Goal: Task Accomplishment & Management: Complete application form

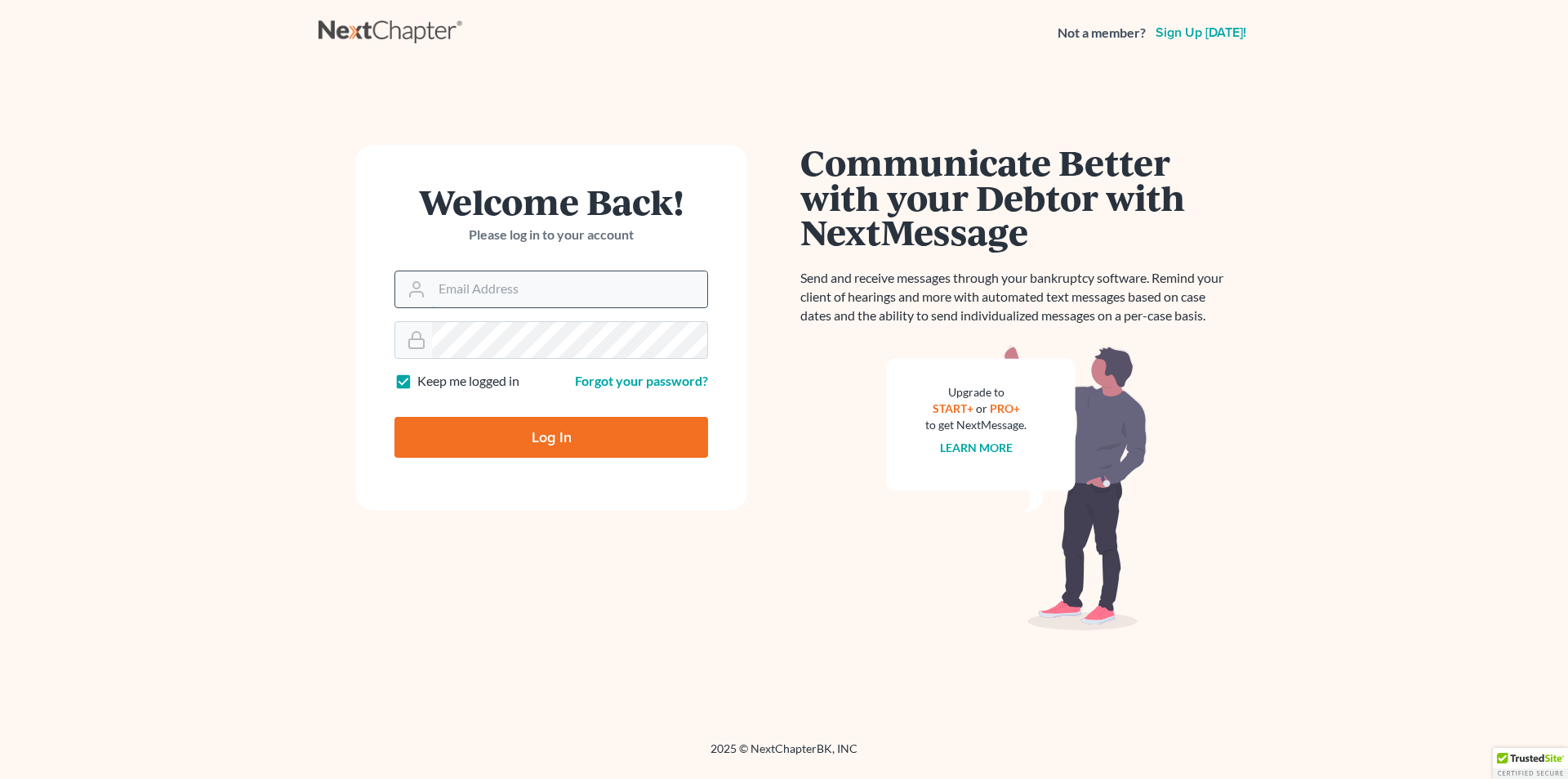
drag, startPoint x: 518, startPoint y: 280, endPoint x: 526, endPoint y: 281, distance: 8.1
click at [518, 280] on input "Email Address" at bounding box center [570, 289] width 276 height 36
type input "ssoesq@aol.com"
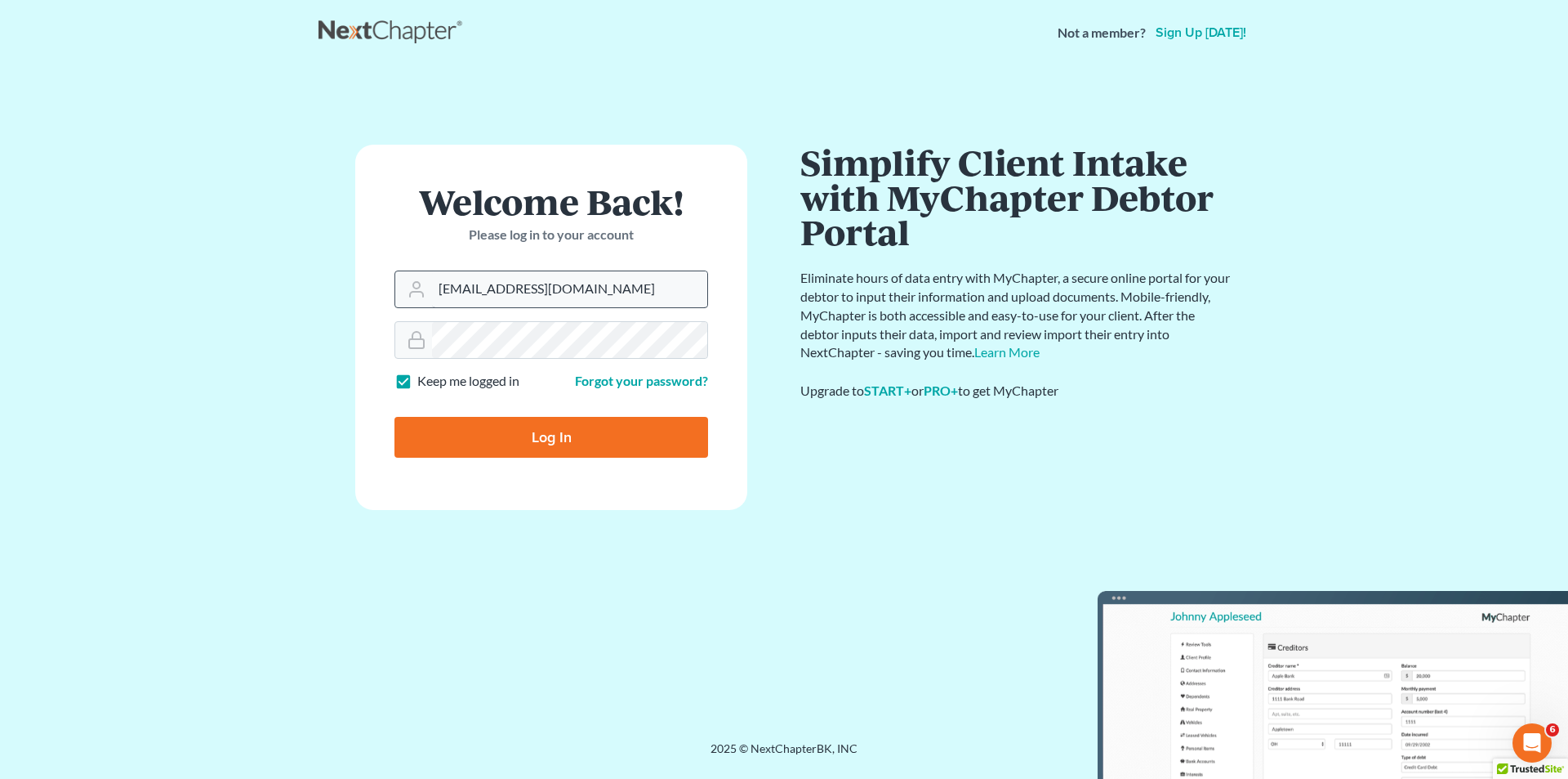
click at [394, 417] on input "Log In" at bounding box center [551, 437] width 314 height 41
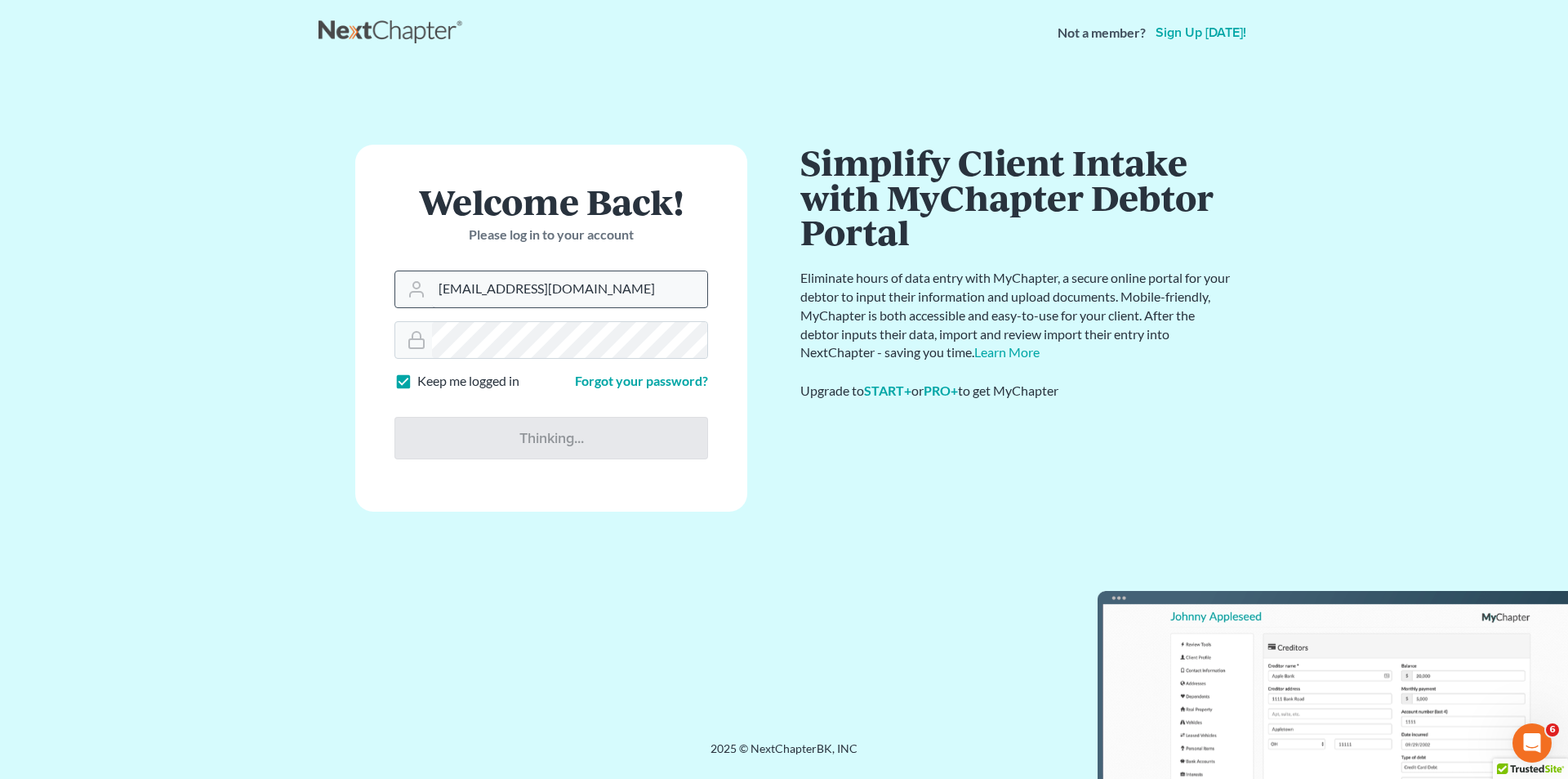
type input "Thinking..."
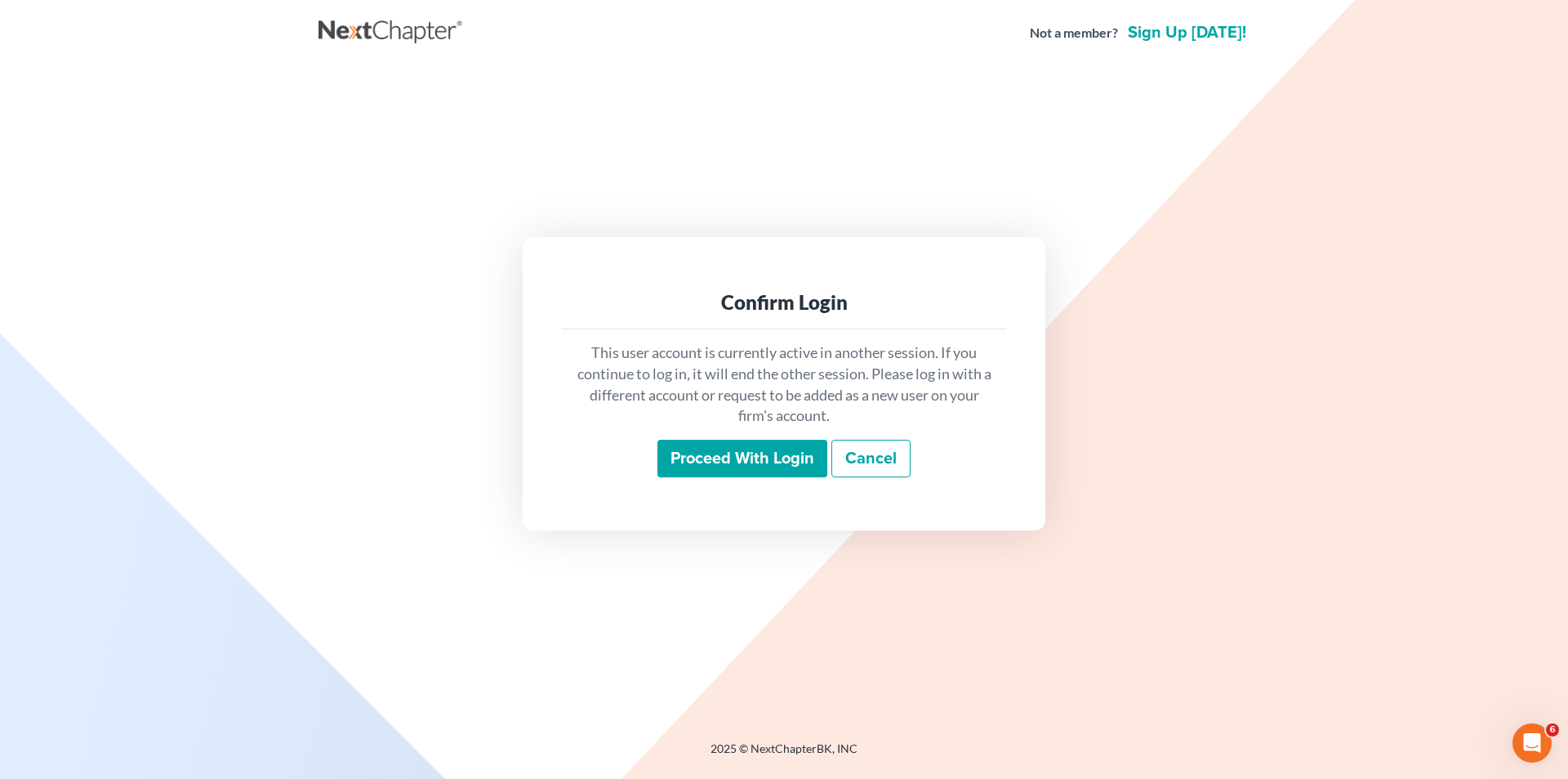
click at [763, 473] on input "Proceed with login" at bounding box center [742, 458] width 170 height 37
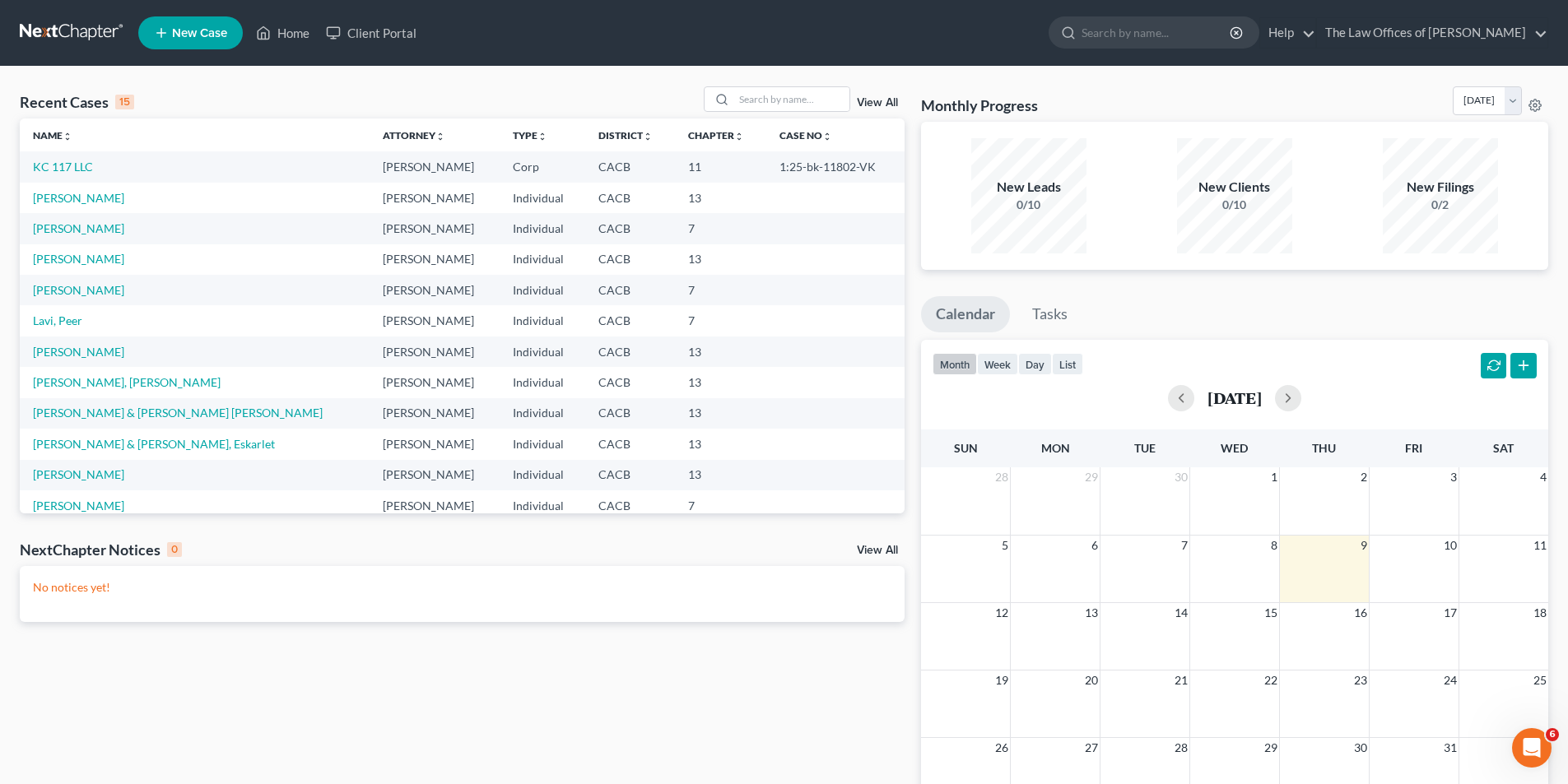
click at [80, 176] on td "KC 117 LLC" at bounding box center [195, 166] width 350 height 30
click at [78, 164] on link "KC 117 LLC" at bounding box center [63, 166] width 60 height 14
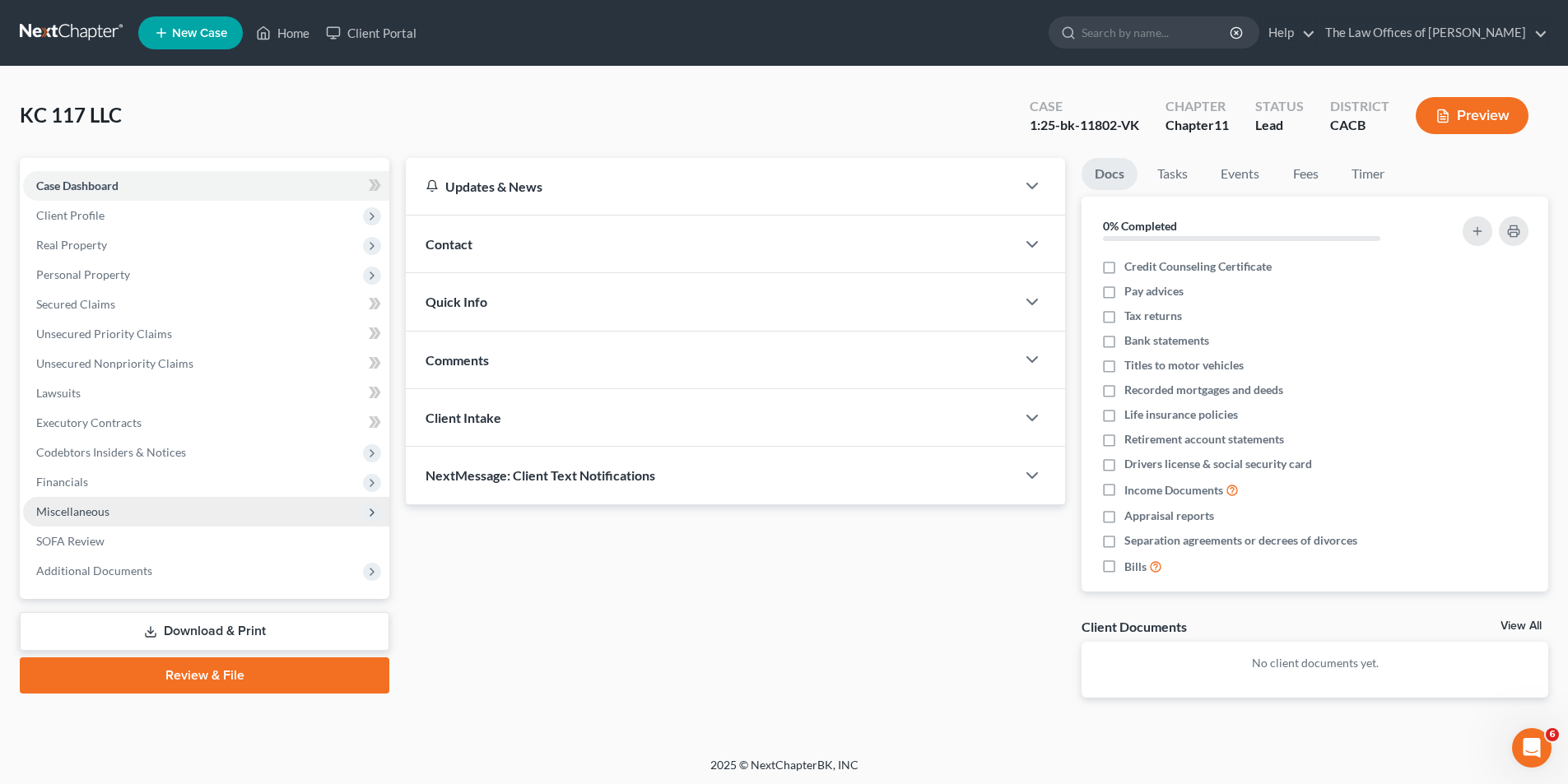
scroll to position [3, 0]
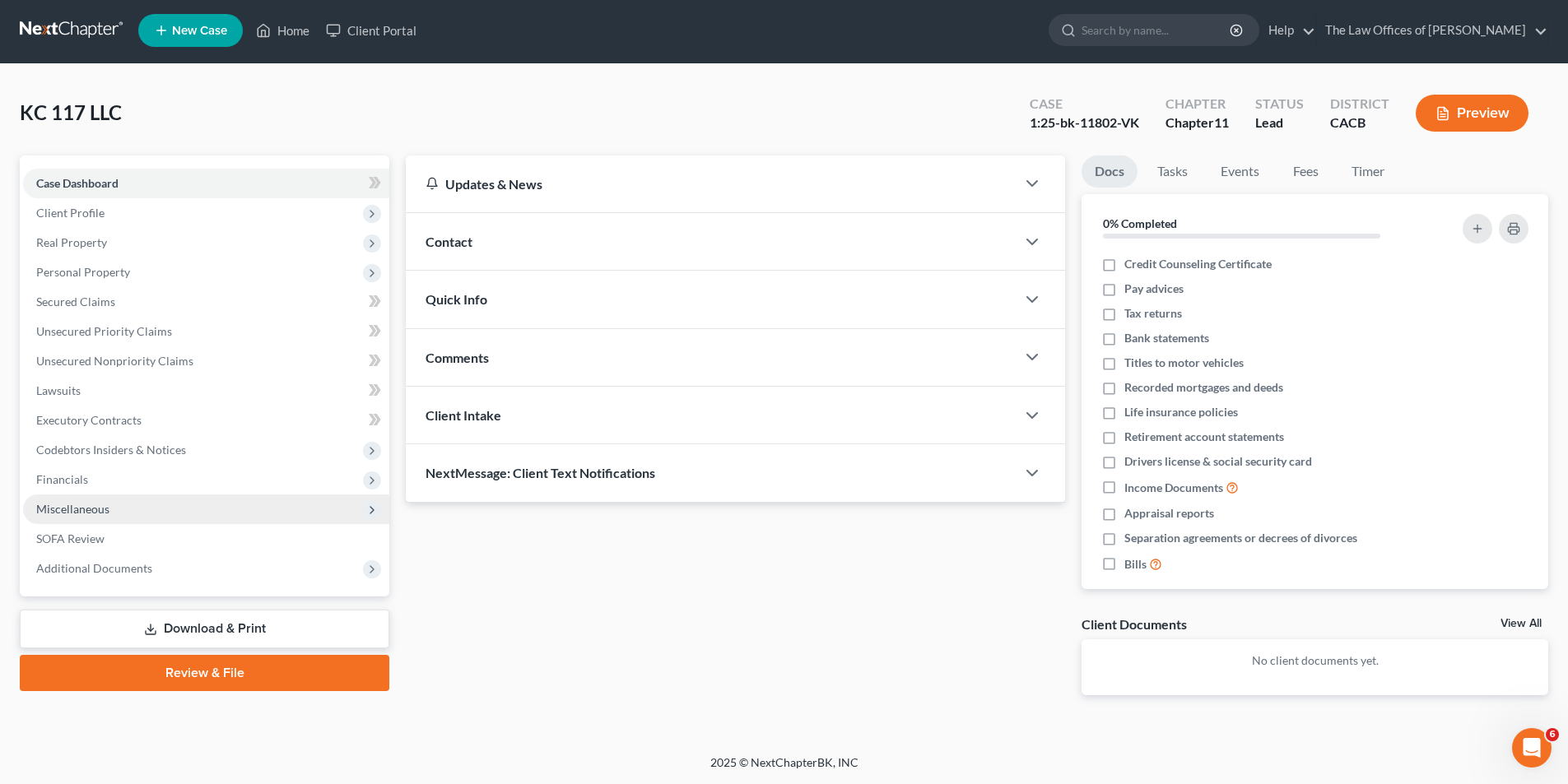
click at [89, 518] on span "Miscellaneous" at bounding box center [207, 508] width 366 height 29
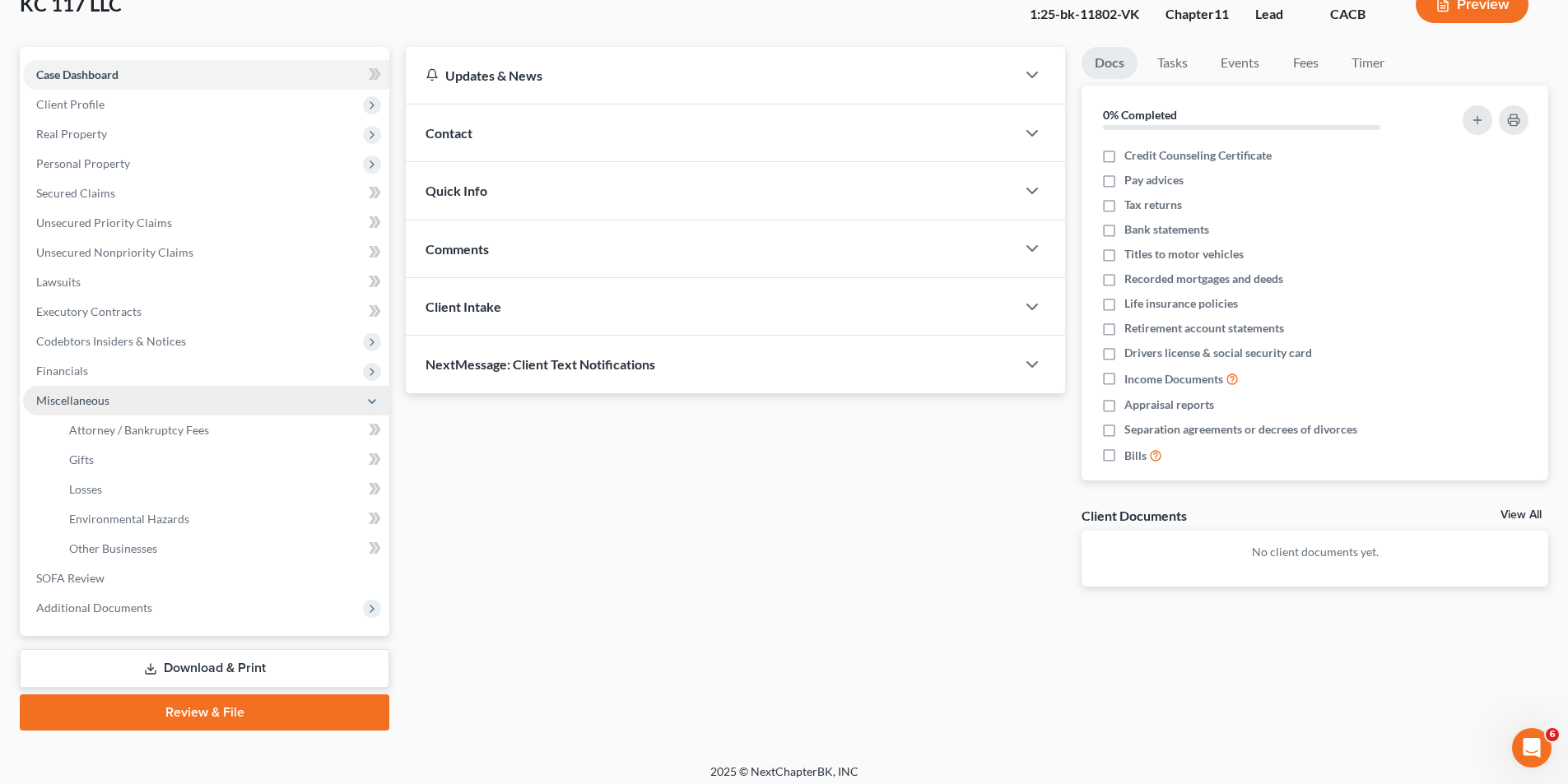
scroll to position [120, 0]
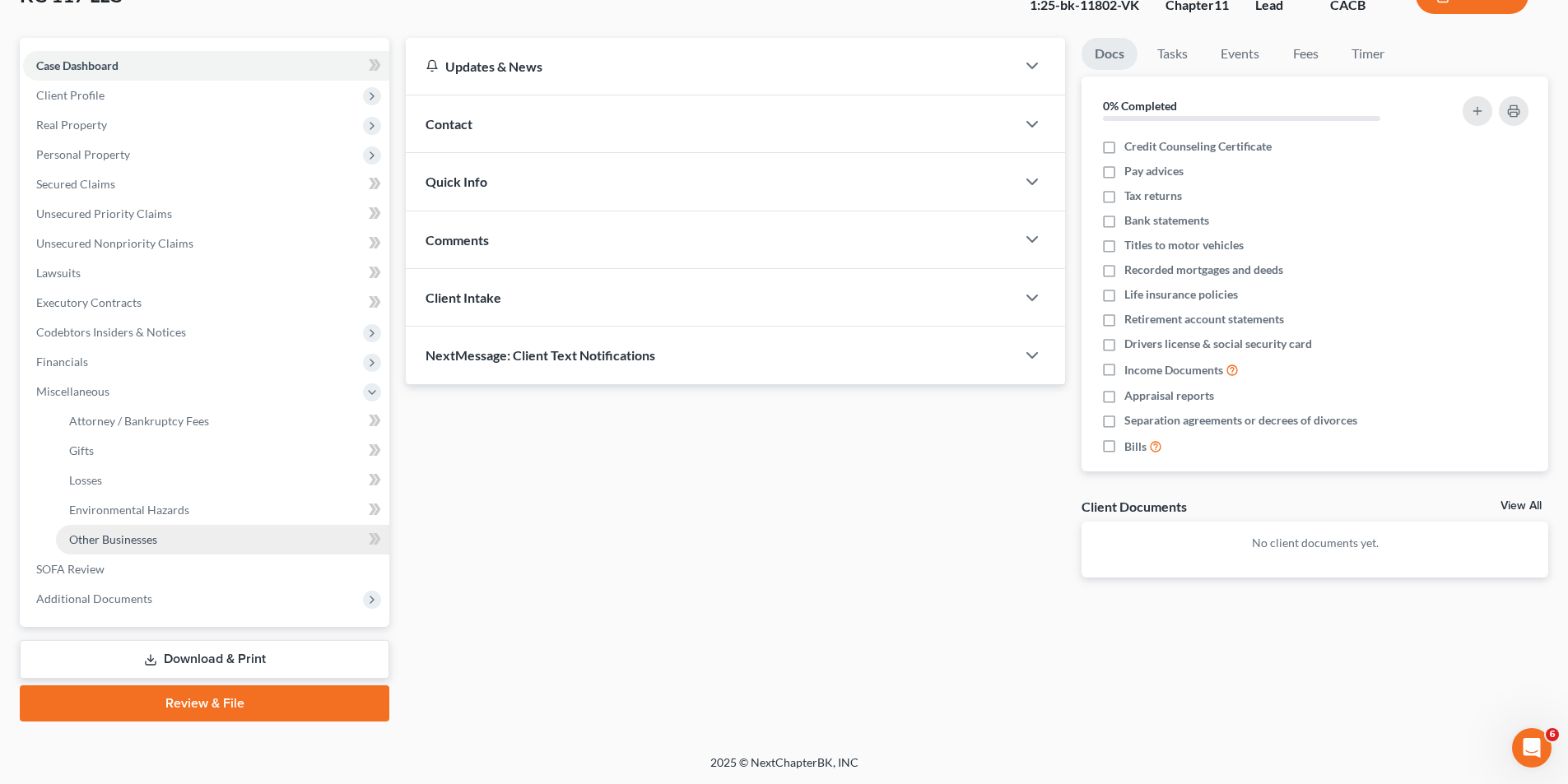
click at [131, 537] on span "Other Businesses" at bounding box center [113, 539] width 88 height 14
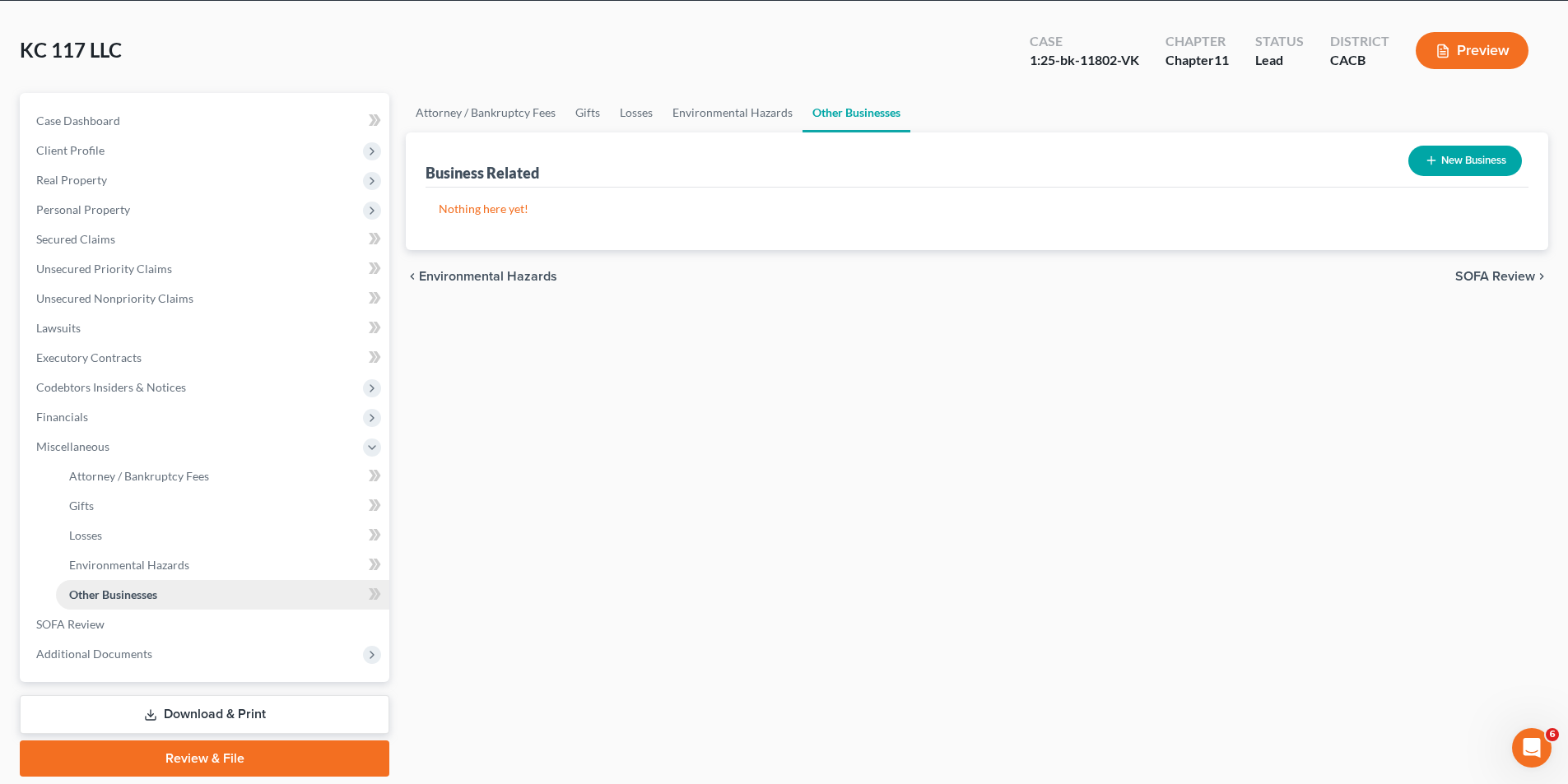
scroll to position [120, 0]
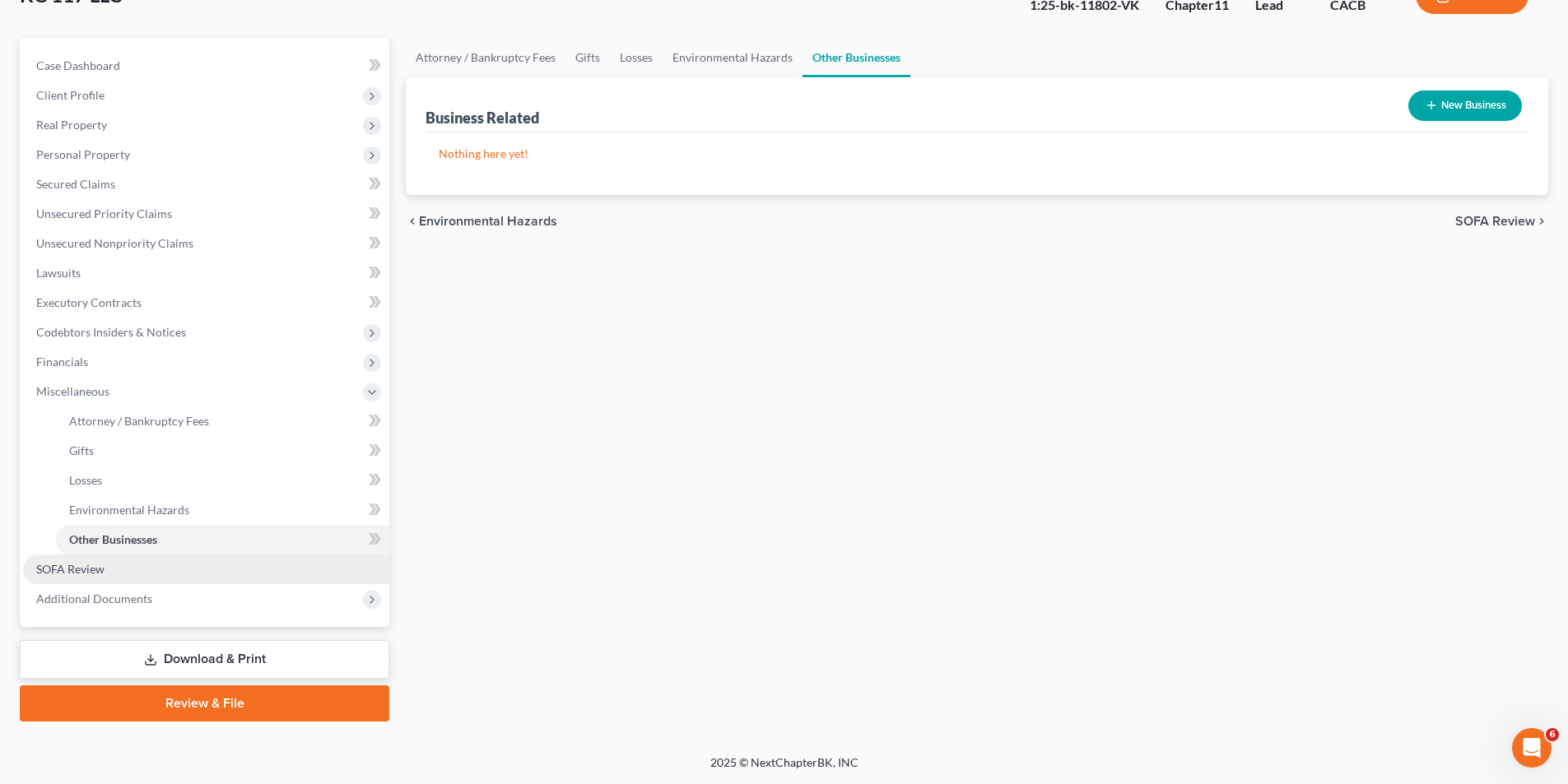
click at [100, 565] on span "SOFA Review" at bounding box center [70, 568] width 69 height 14
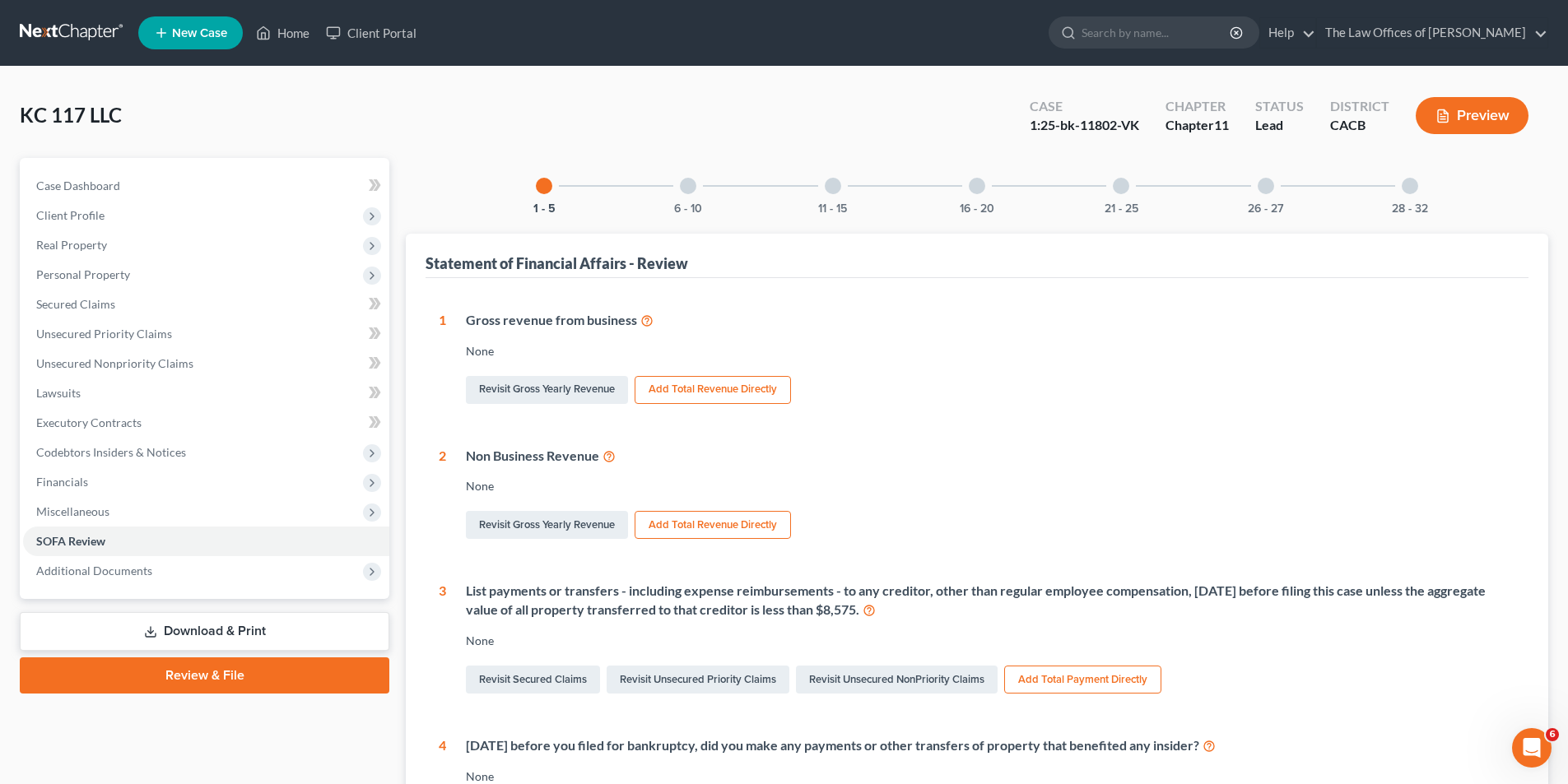
click at [1414, 188] on div at bounding box center [1410, 186] width 17 height 17
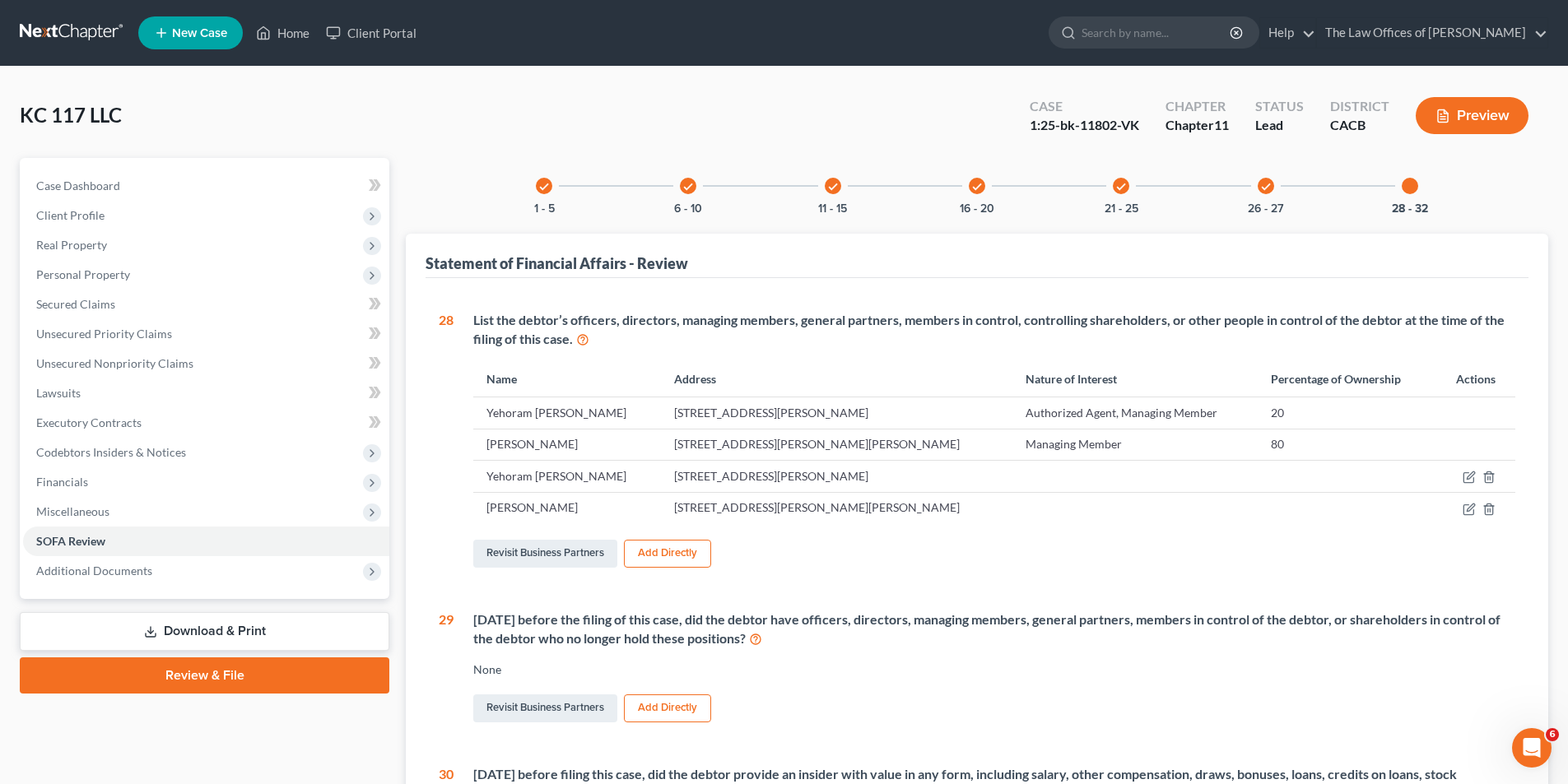
click at [1258, 446] on td "80" at bounding box center [1346, 444] width 176 height 31
click at [1258, 445] on td "80" at bounding box center [1346, 444] width 176 height 31
click at [1012, 444] on td "Managing Member" at bounding box center [1134, 444] width 245 height 31
click at [580, 461] on td "Yehoram Tom Efrati" at bounding box center [566, 476] width 186 height 31
click at [559, 549] on link "Revisit Business Partners" at bounding box center [545, 553] width 144 height 28
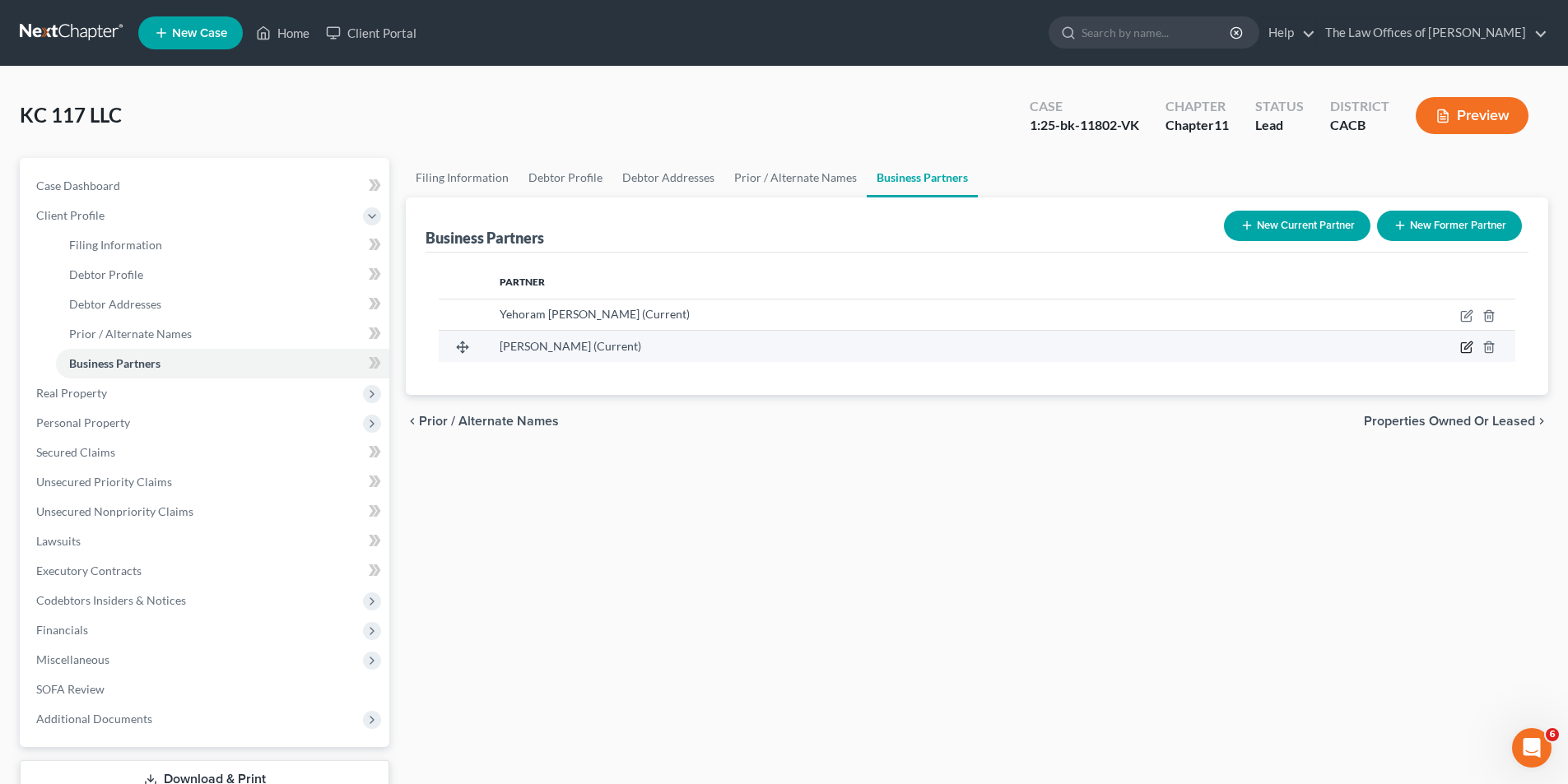
click at [1472, 346] on icon "button" at bounding box center [1467, 347] width 13 height 13
select select "4"
select select "3"
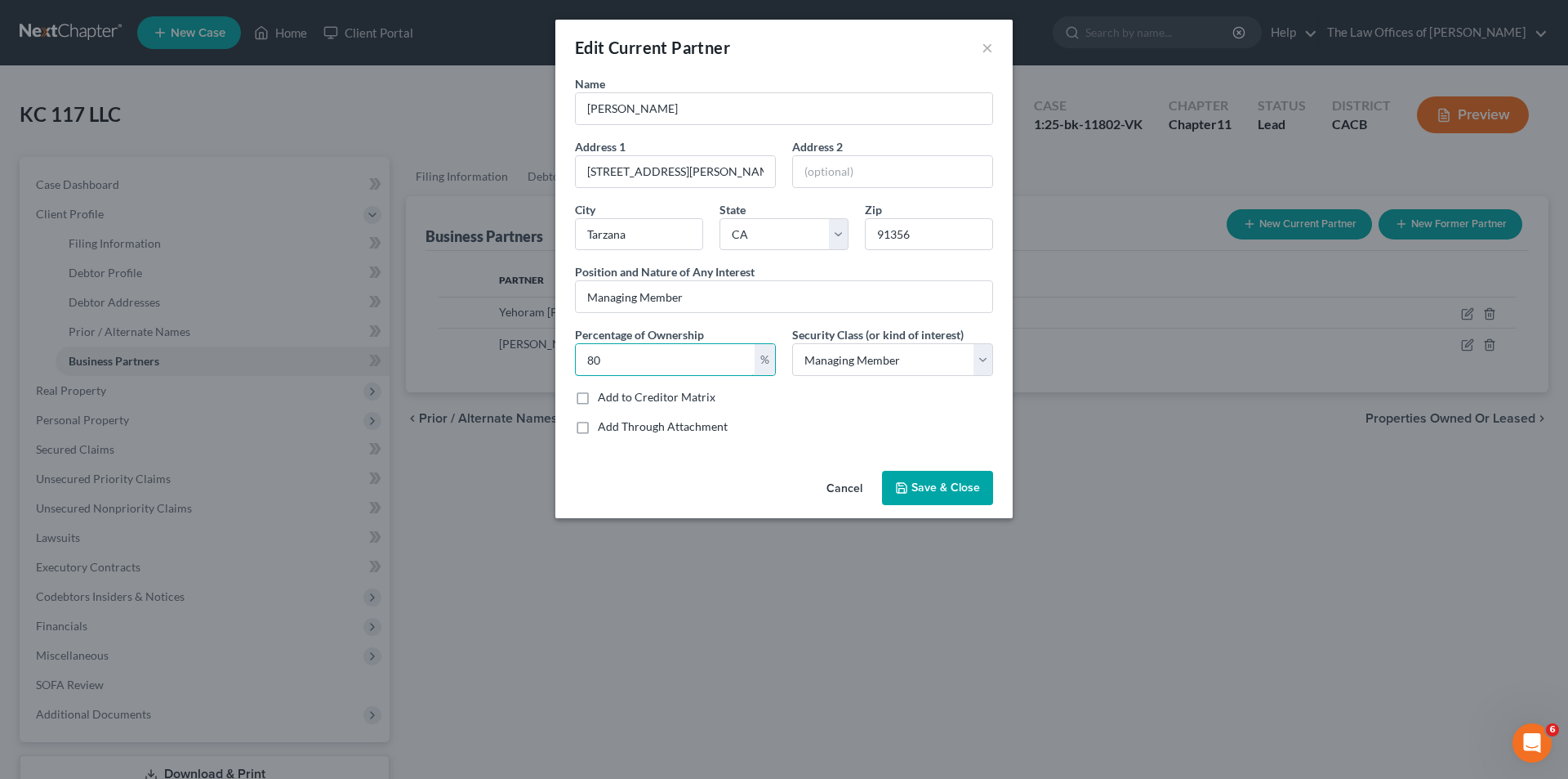
drag, startPoint x: 614, startPoint y: 352, endPoint x: 553, endPoint y: 360, distance: 61.5
click at [554, 360] on div "Edit Current Partner × Name Karin Kaputo Address 1 5712 Donna Ave. Address 2 Ci…" at bounding box center [784, 390] width 1568 height 779
type input "20"
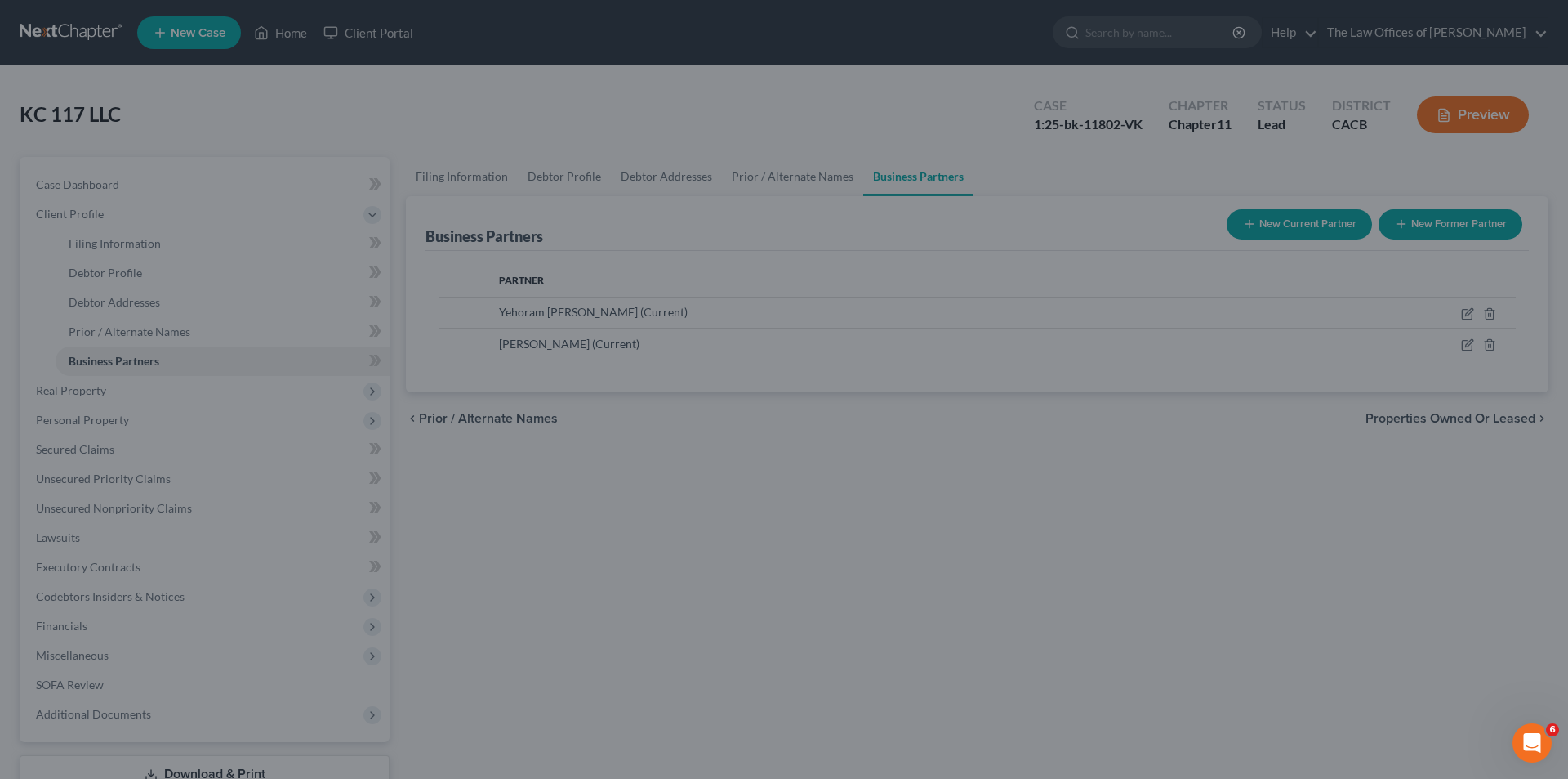
click at [1465, 306] on div "New Current Partner × Name Karin Kaputo Address 1 5712 Donna Ave. Address 2 Cit…" at bounding box center [784, 390] width 1568 height 779
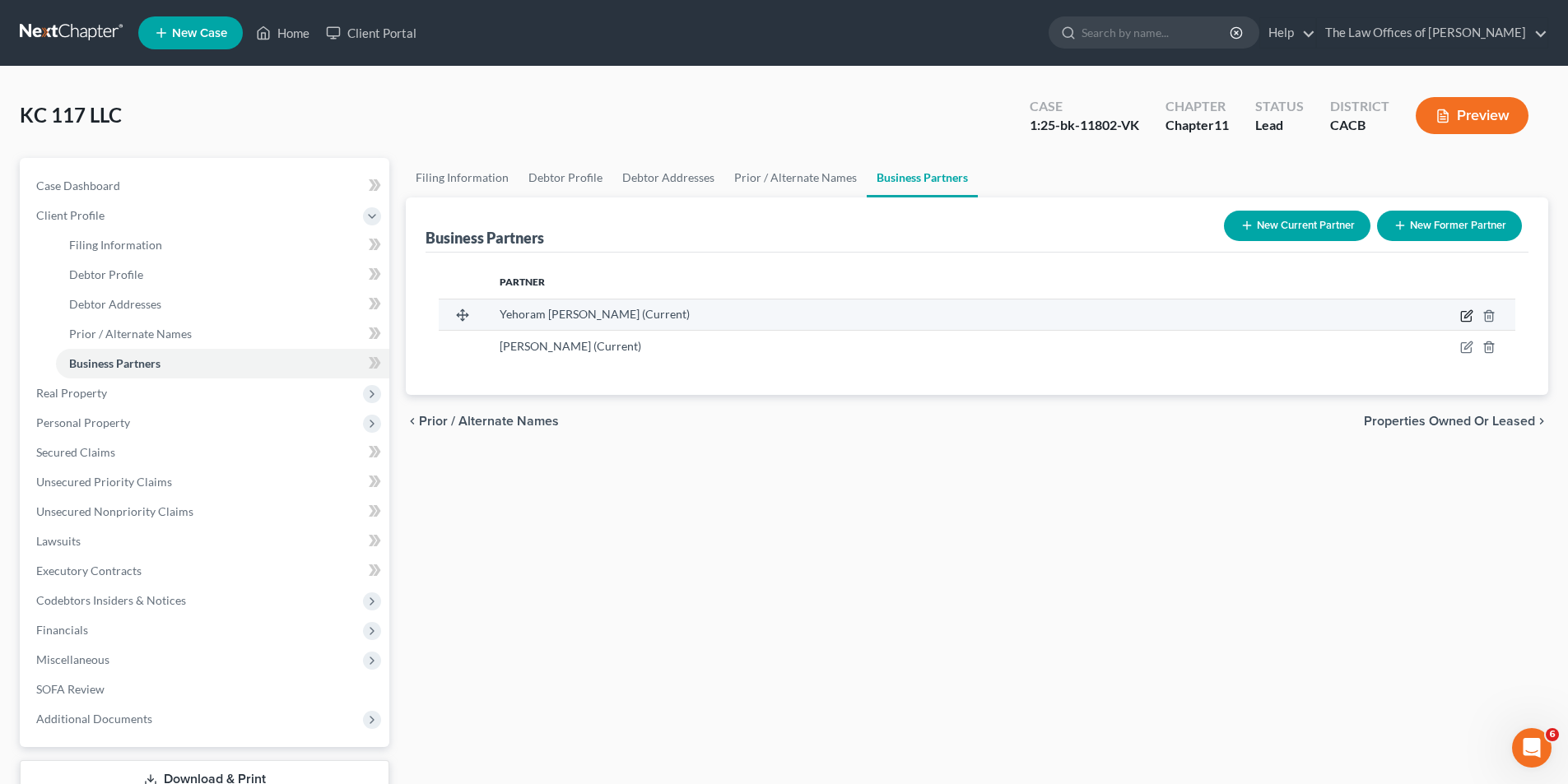
click at [1466, 314] on icon "button" at bounding box center [1467, 316] width 13 height 13
select select "4"
select select "3"
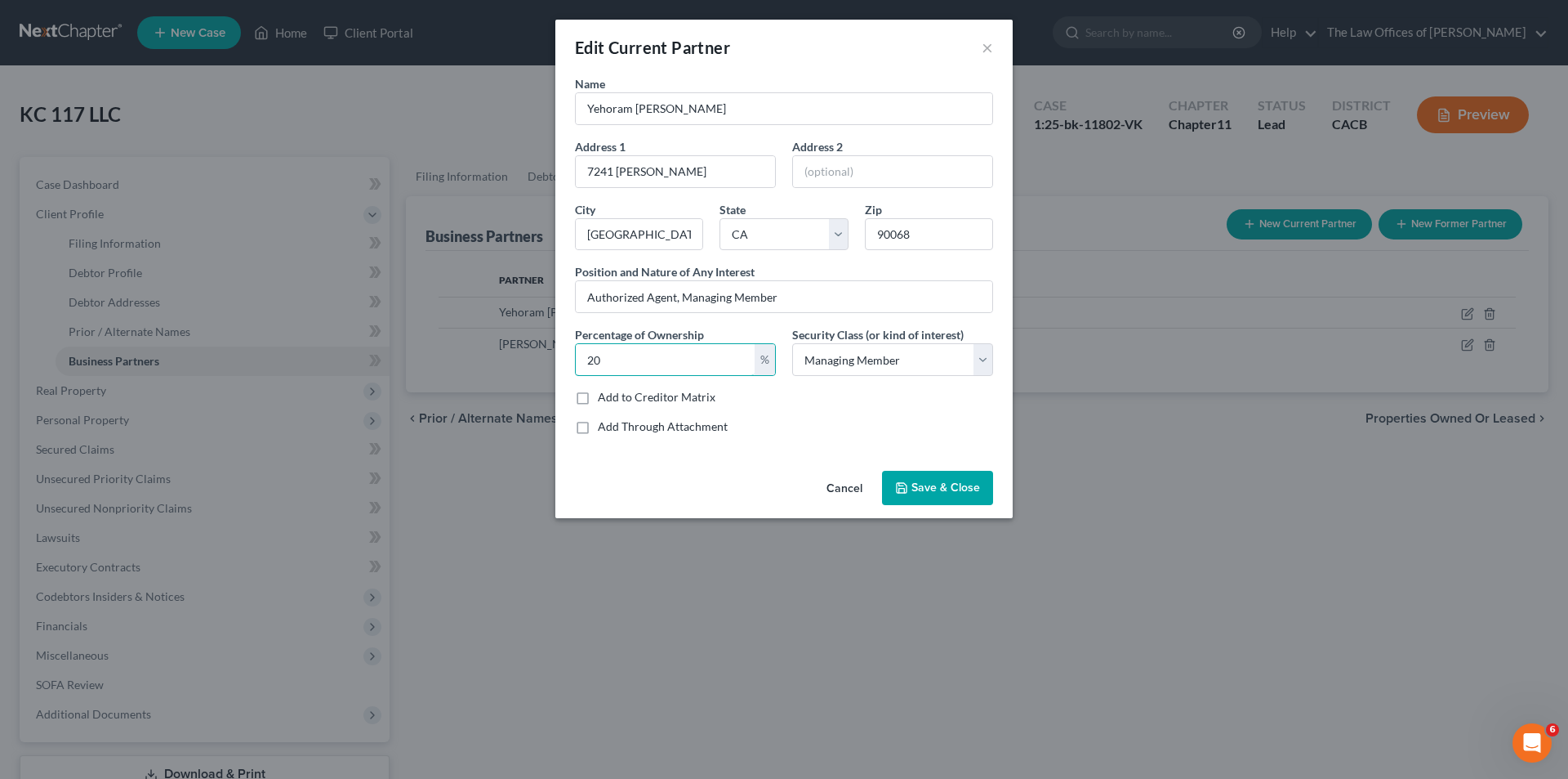
drag, startPoint x: 600, startPoint y: 363, endPoint x: 555, endPoint y: 365, distance: 45.0
click at [563, 365] on div "Name Yehoram Tom Efrati Address 1 7241 Woodrow Wilson Address 2 City Los Angele…" at bounding box center [784, 270] width 457 height 389
type input "80"
click at [956, 488] on span "Save & Close" at bounding box center [945, 487] width 69 height 14
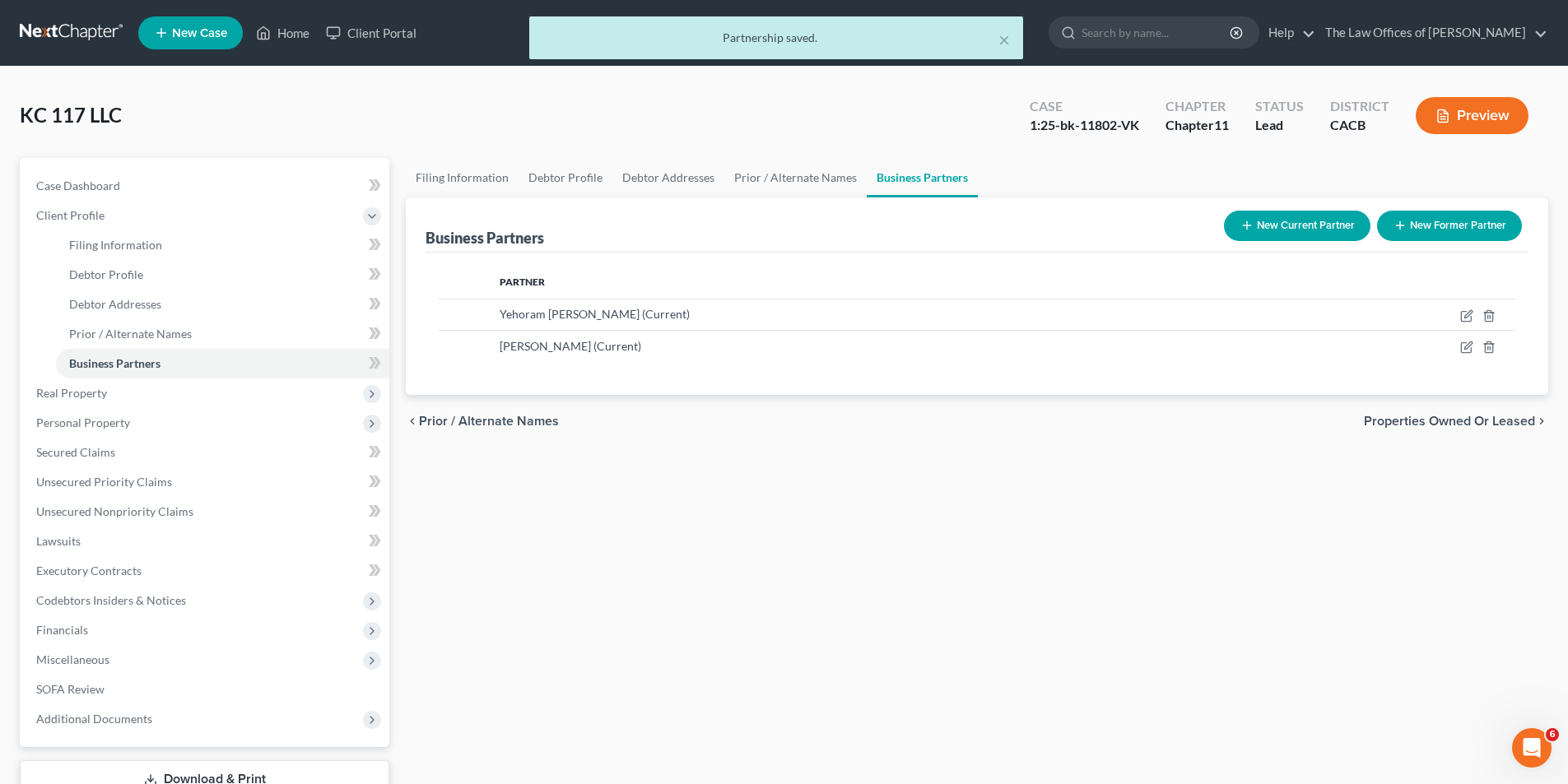
click at [728, 516] on div "Filing Information Debtor Profile Debtor Addresses Prior / Alternate Names Busi…" at bounding box center [977, 500] width 1159 height 684
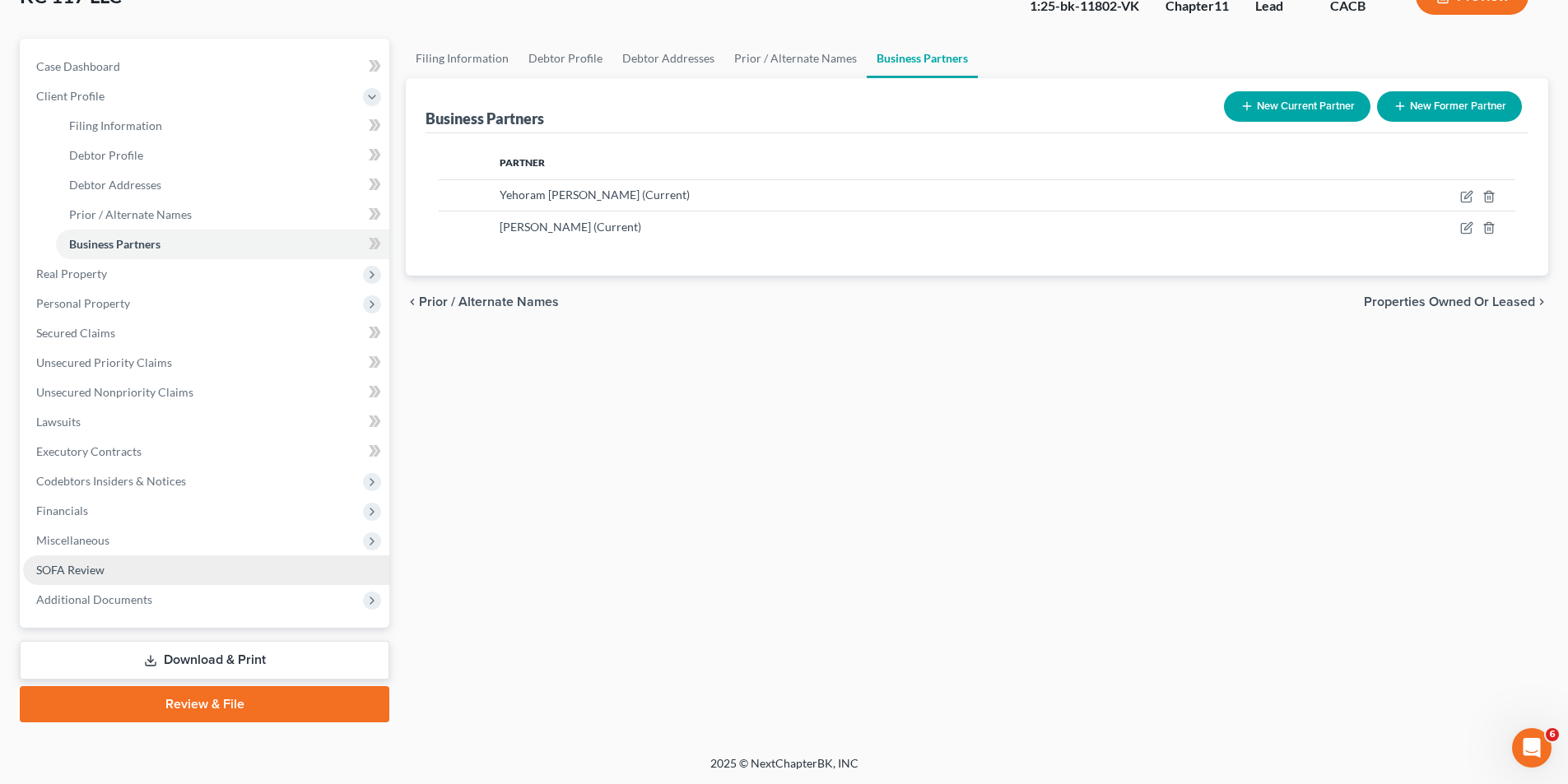
scroll to position [120, 0]
click at [209, 653] on link "Download & Print" at bounding box center [205, 659] width 370 height 38
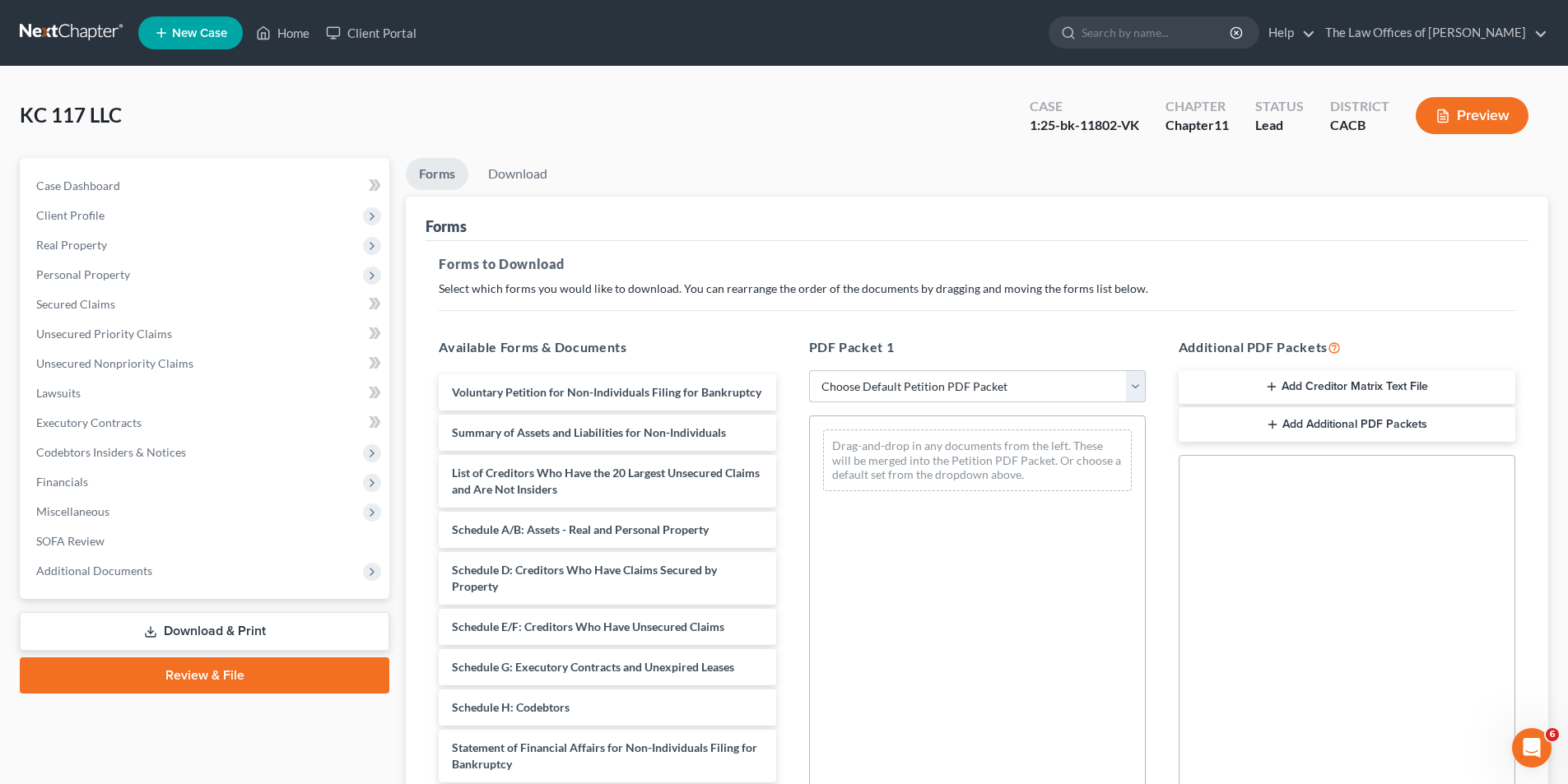
click at [1136, 392] on select "Choose Default Petition PDF Packet Complete Bankruptcy Petition (all forms and …" at bounding box center [977, 386] width 336 height 33
select select "2"
click at [809, 370] on select "Choose Default Petition PDF Packet Complete Bankruptcy Petition (all forms and …" at bounding box center [977, 386] width 336 height 33
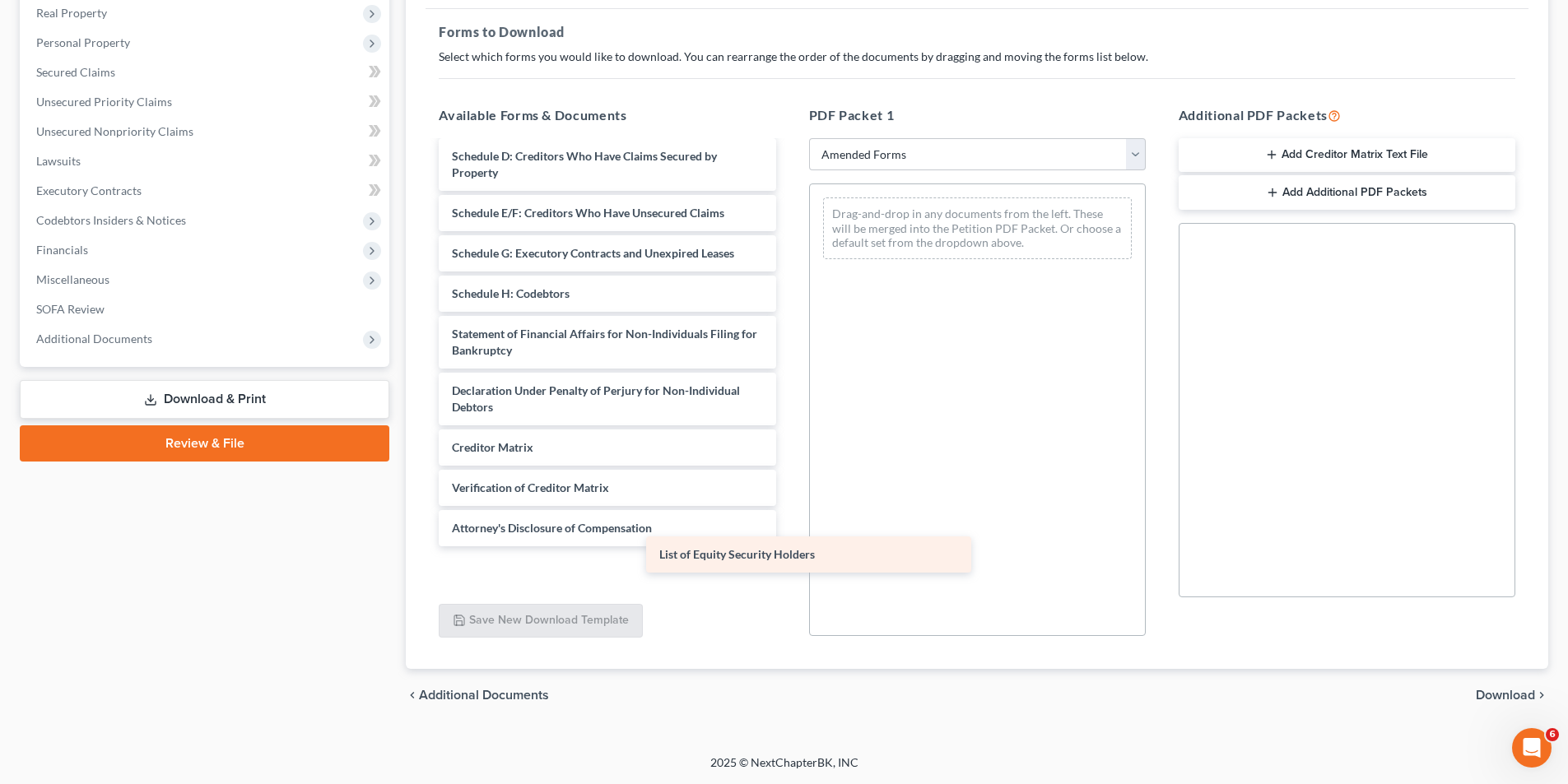
scroll to position [158, 0]
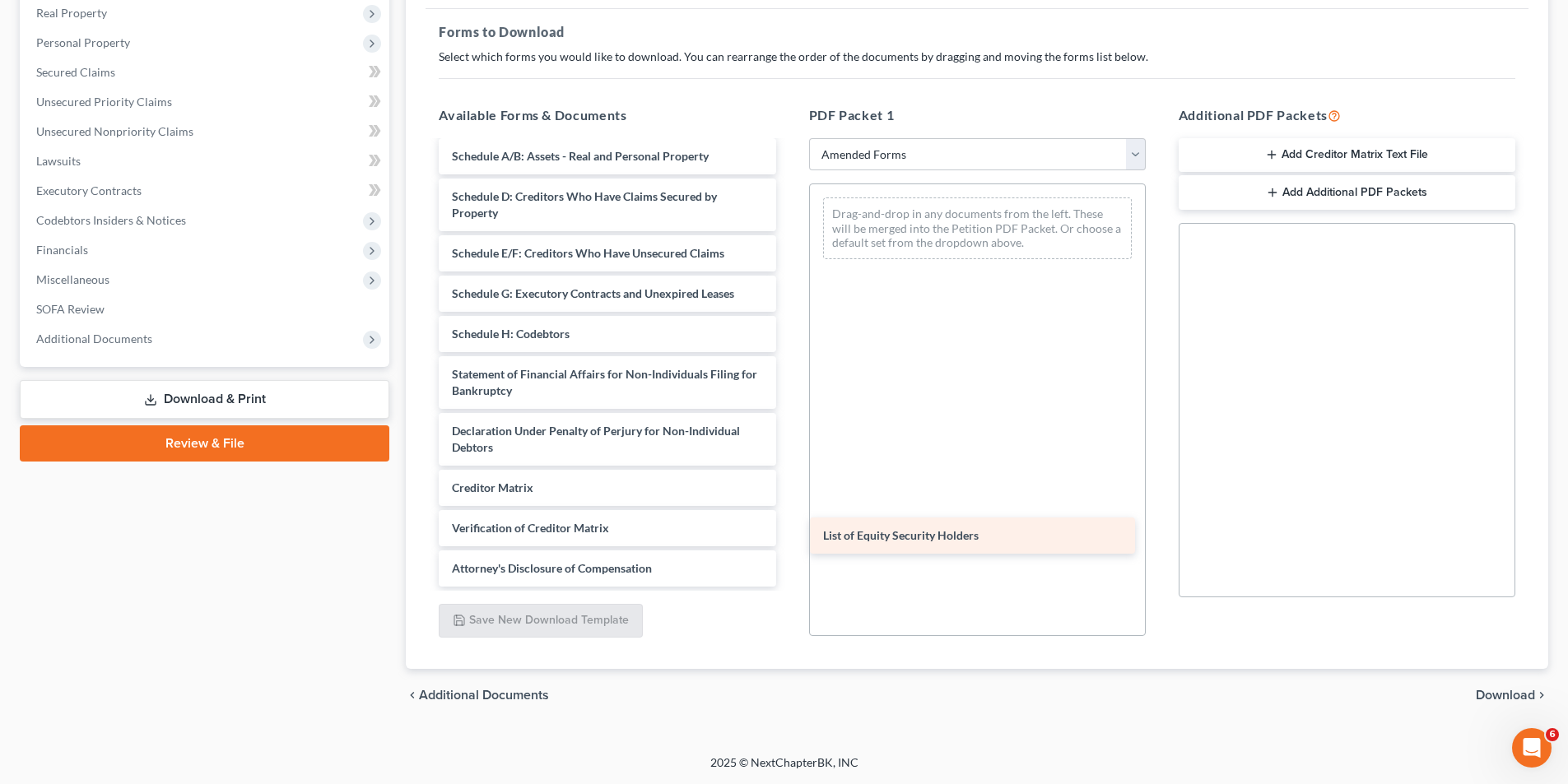
drag, startPoint x: 575, startPoint y: 572, endPoint x: 947, endPoint y: 539, distance: 373.5
click at [789, 539] on div "List of Equity Security Holders Voluntary Petition for Non-Individuals Filing f…" at bounding box center [607, 293] width 363 height 586
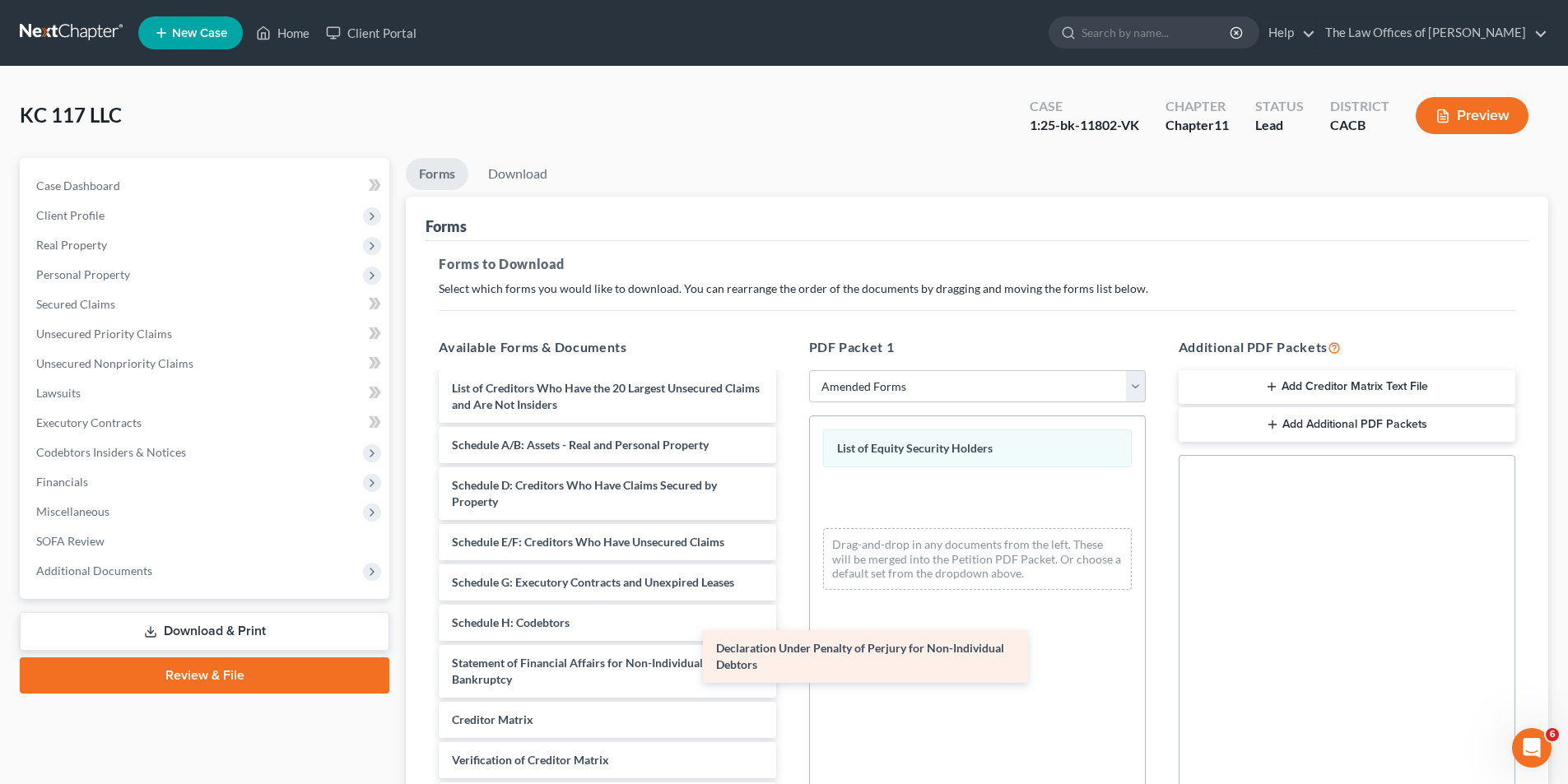
scroll to position [101, 0]
drag, startPoint x: 596, startPoint y: 665, endPoint x: 926, endPoint y: 647, distance: 330.5
click at [789, 647] on div "Declaration Under Penalty of Perjury for Non-Individual Debtors Voluntary Petit…" at bounding box center [607, 553] width 363 height 529
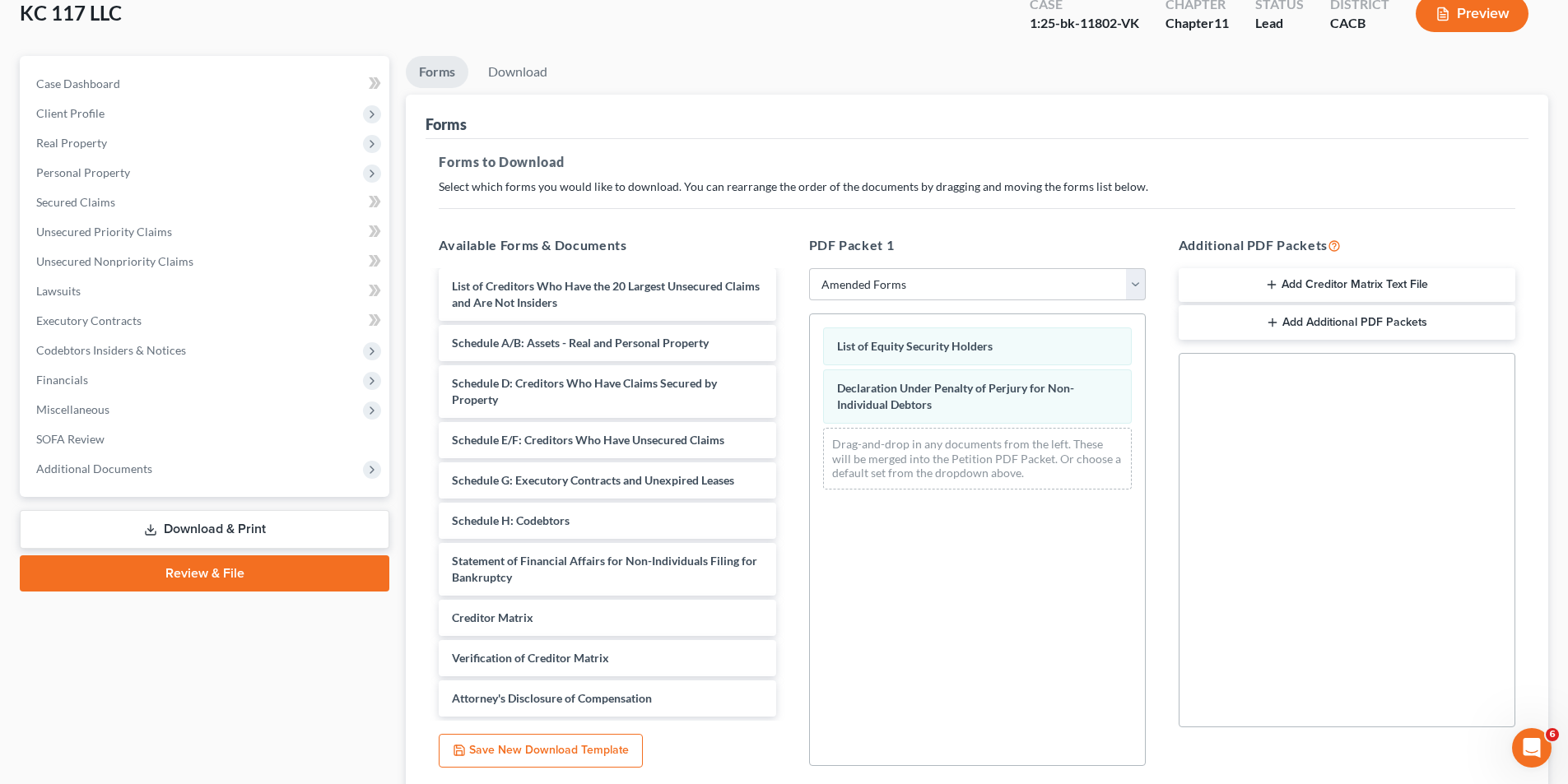
scroll to position [232, 0]
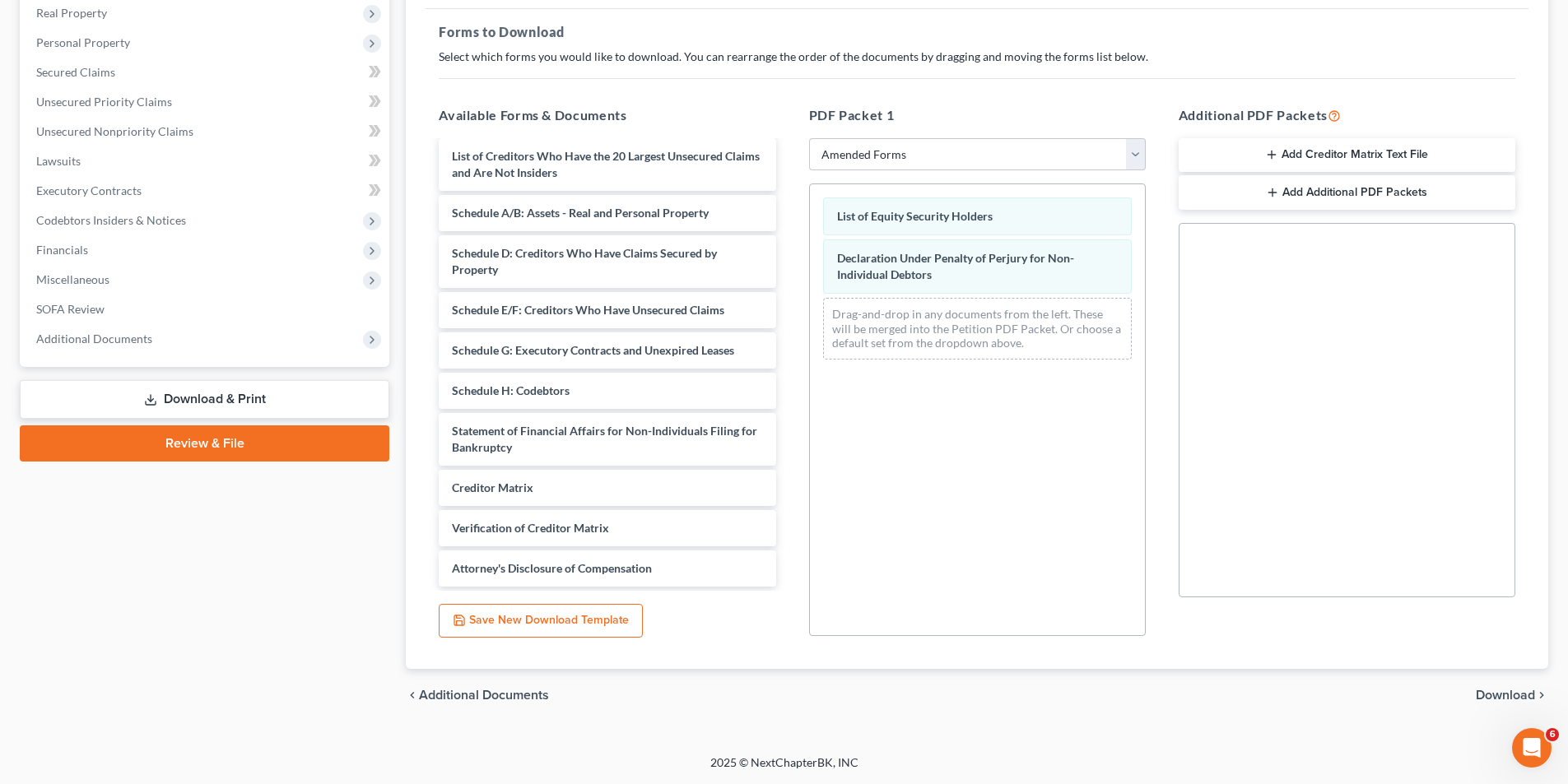
click at [1504, 690] on span "Download" at bounding box center [1504, 695] width 59 height 13
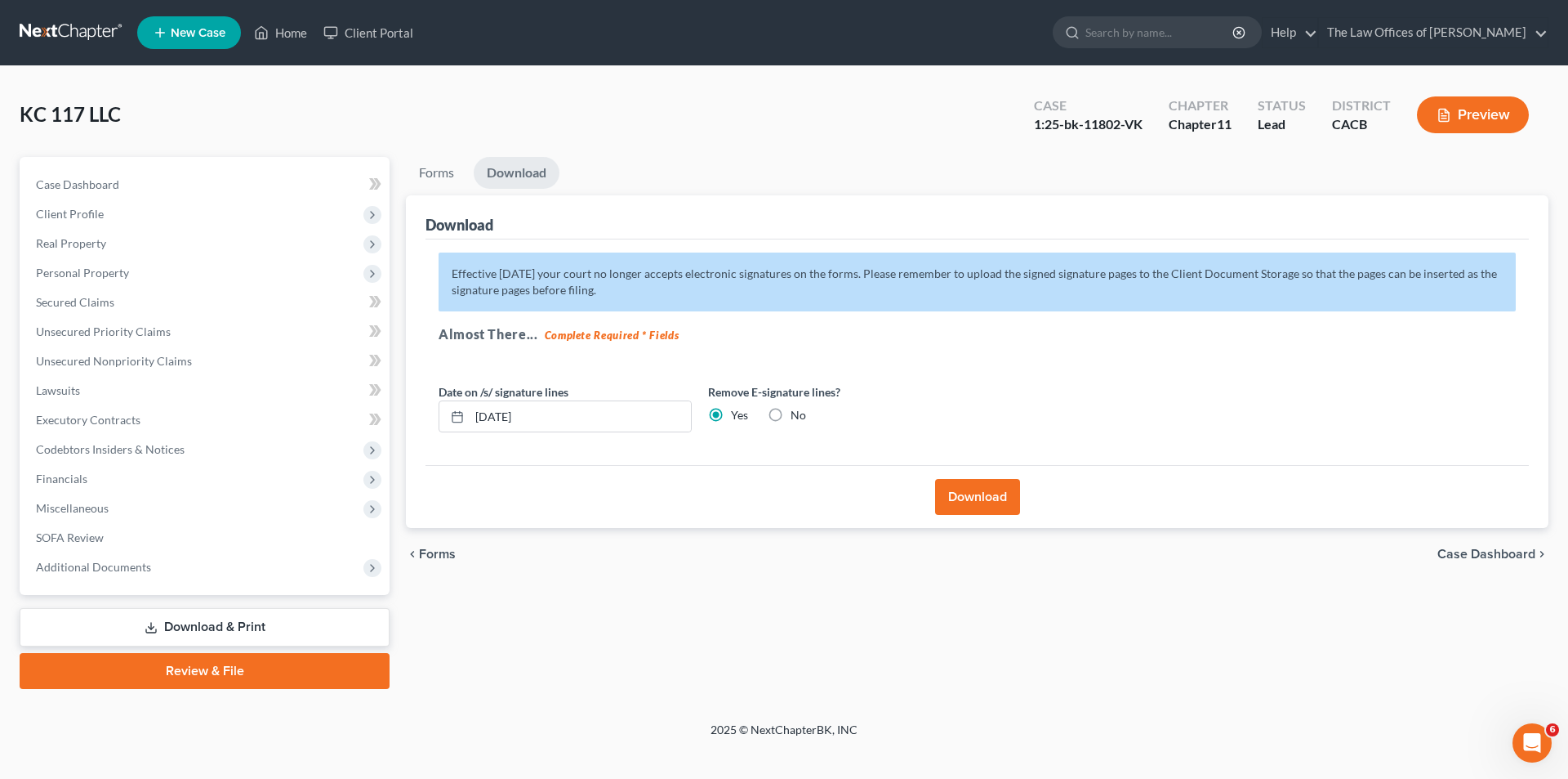
click at [980, 497] on button "Download" at bounding box center [978, 497] width 85 height 36
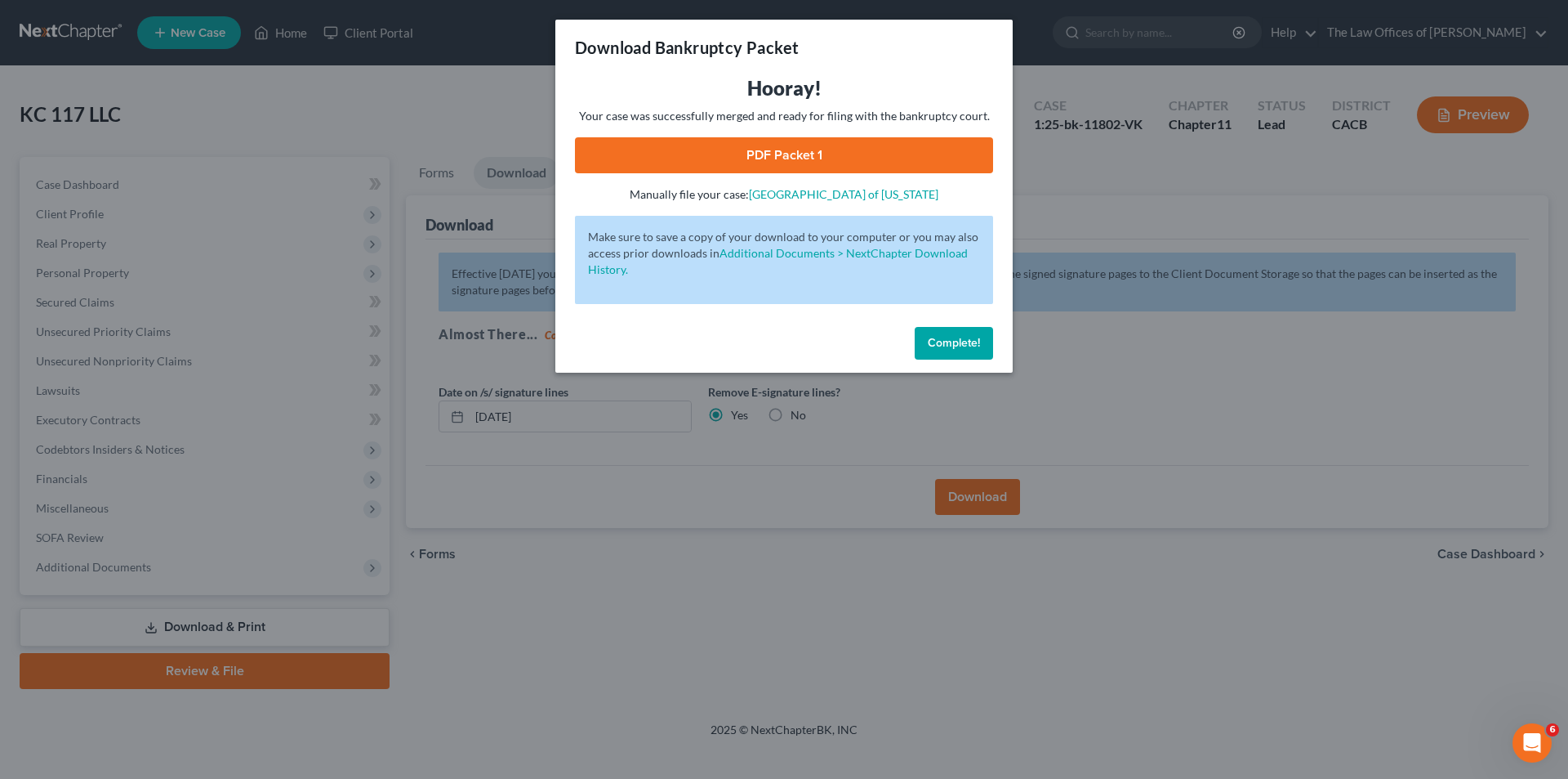
click at [773, 149] on link "PDF Packet 1" at bounding box center [784, 154] width 418 height 36
click at [948, 336] on span "Complete!" at bounding box center [954, 342] width 52 height 14
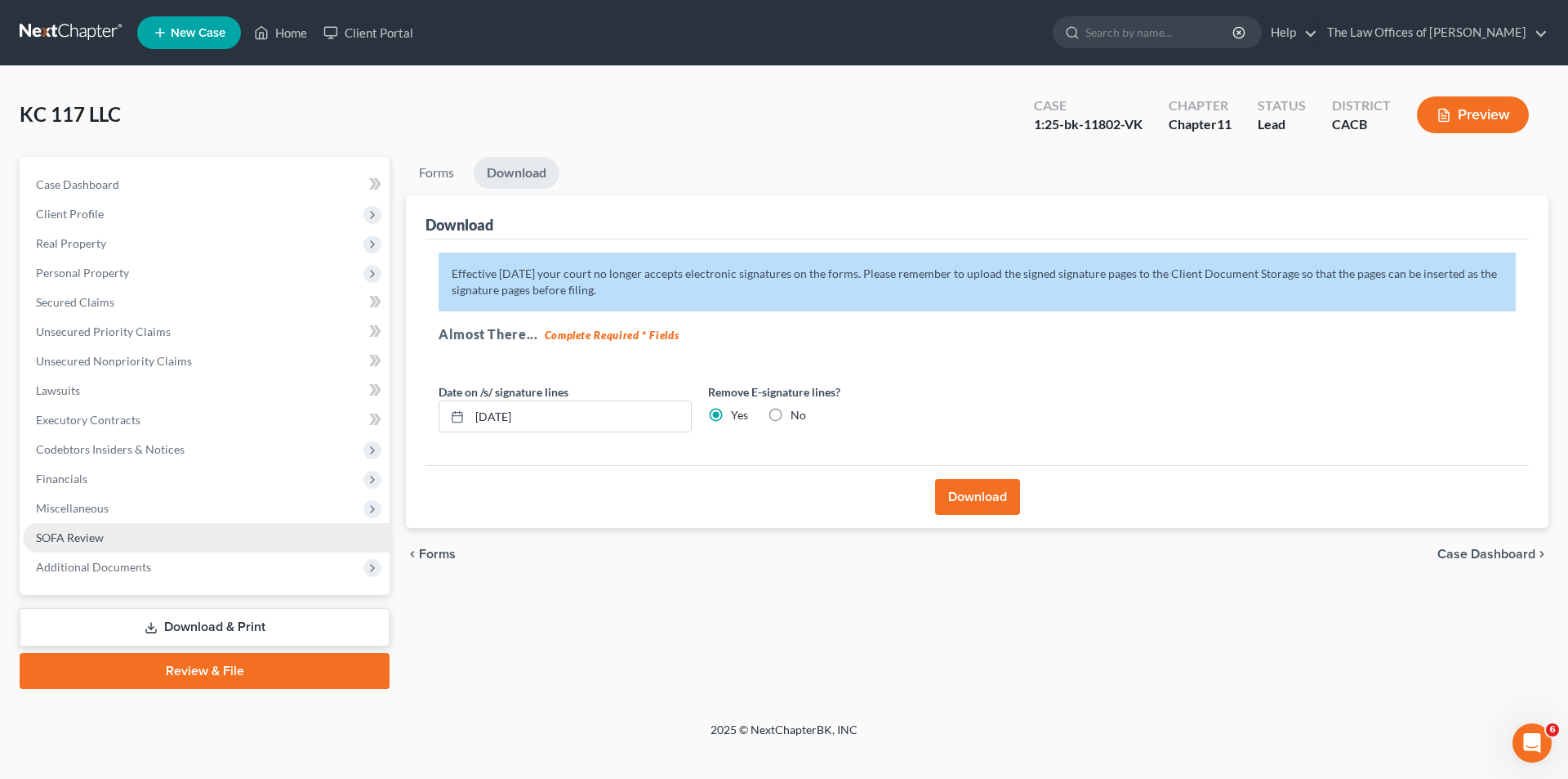
click at [88, 544] on link "SOFA Review" at bounding box center [207, 537] width 367 height 29
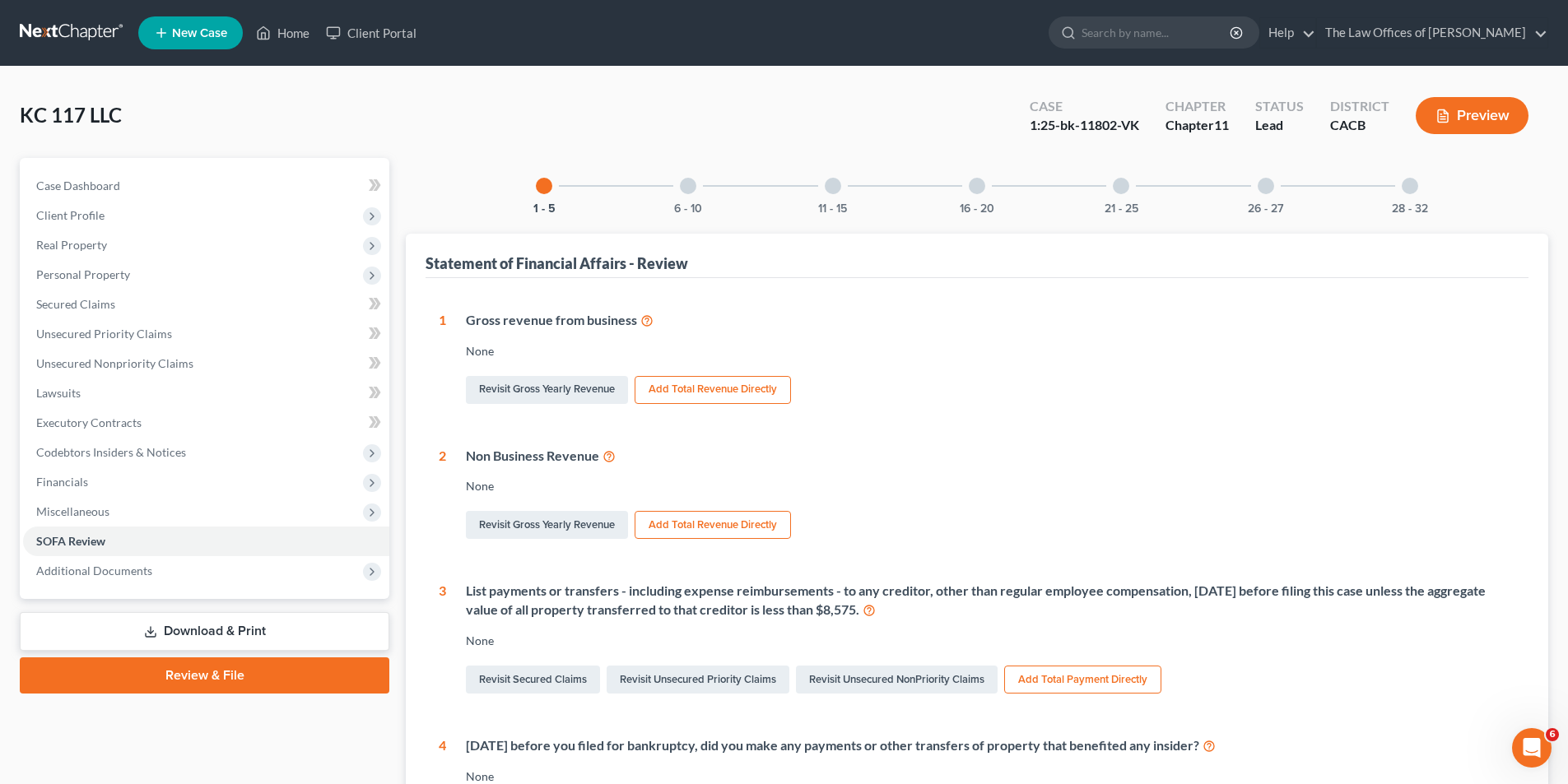
click at [1262, 185] on div at bounding box center [1266, 186] width 17 height 17
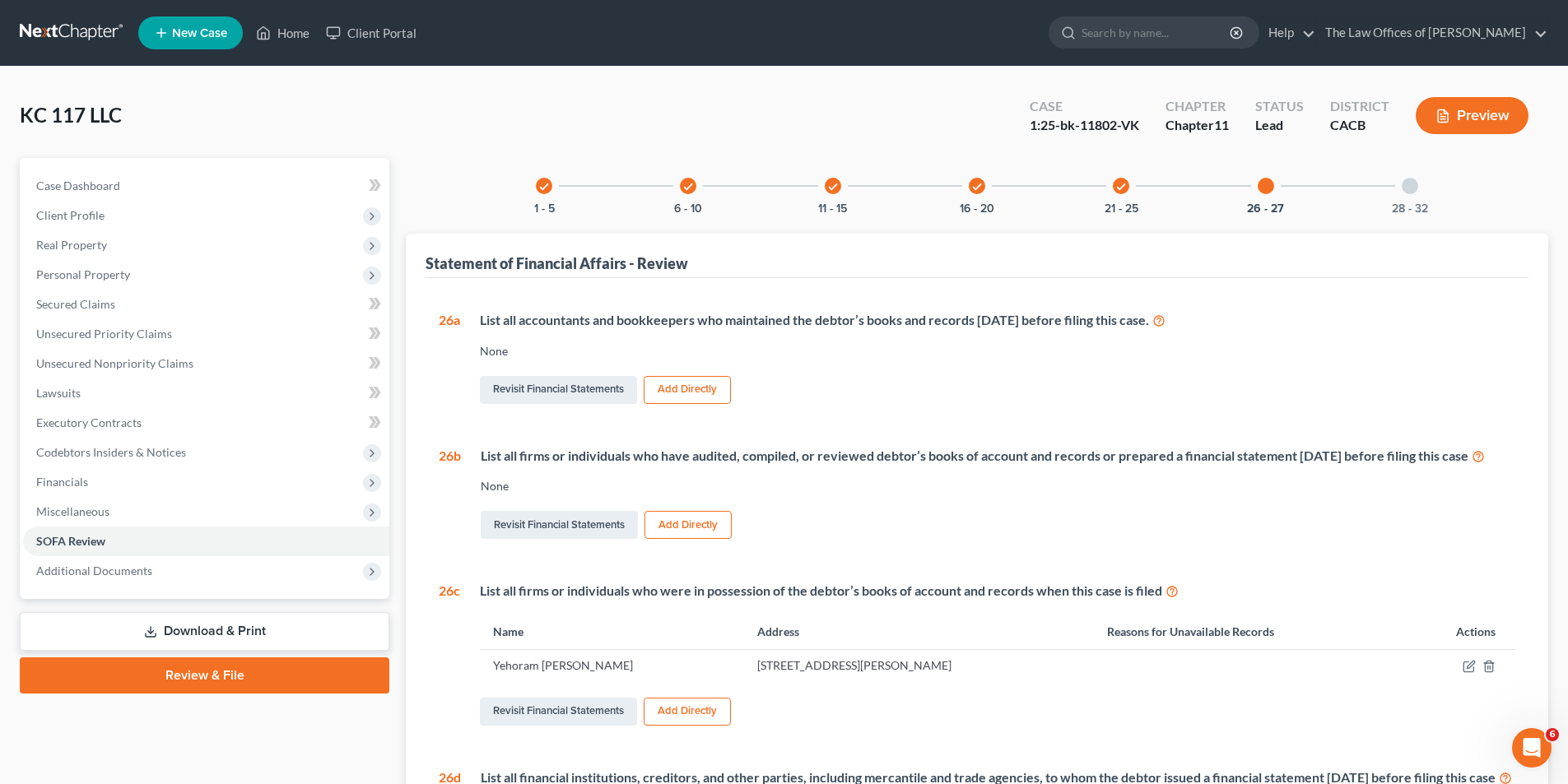
click at [1407, 183] on div at bounding box center [1410, 186] width 17 height 17
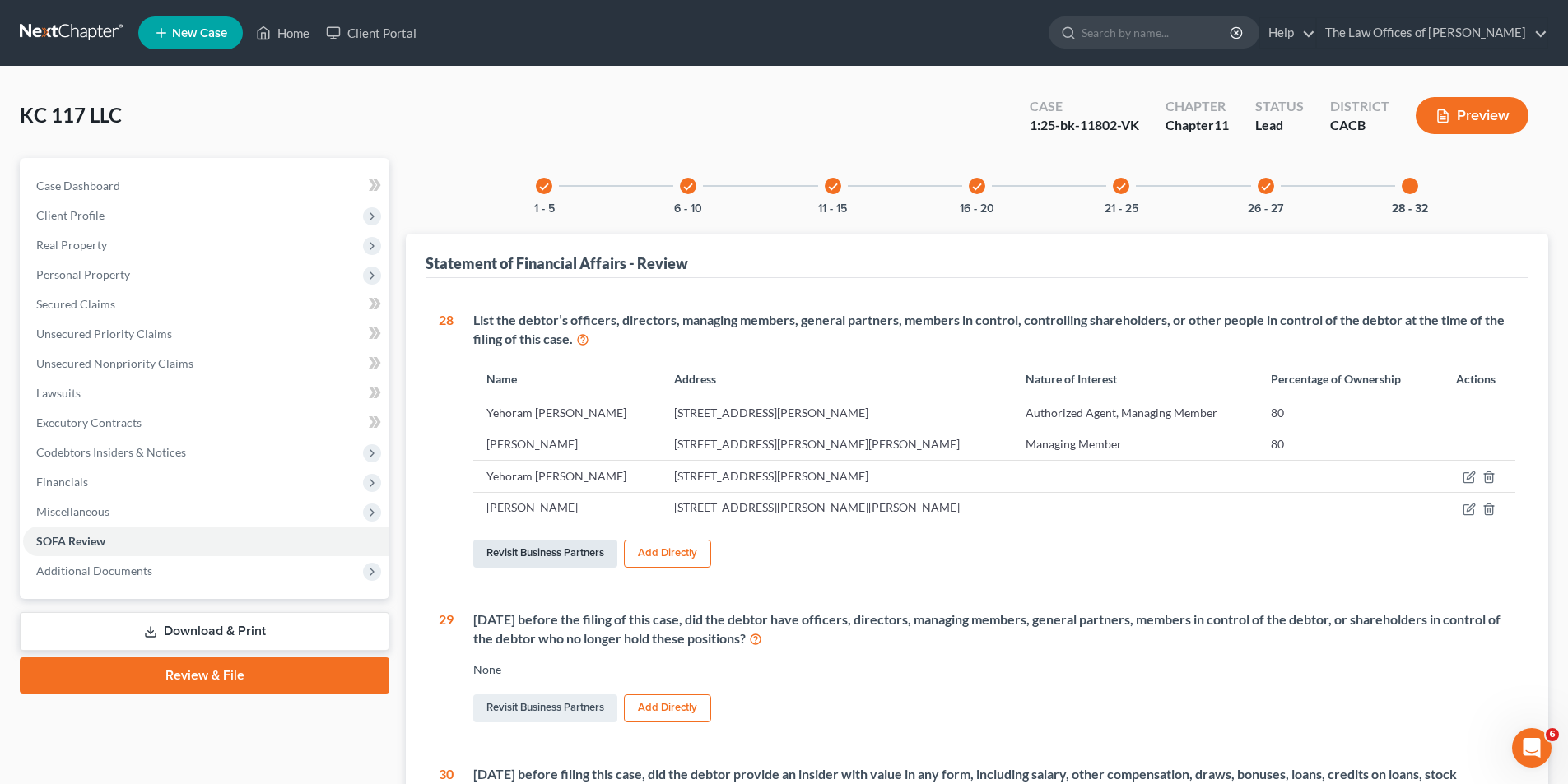
click at [527, 556] on link "Revisit Business Partners" at bounding box center [545, 553] width 144 height 28
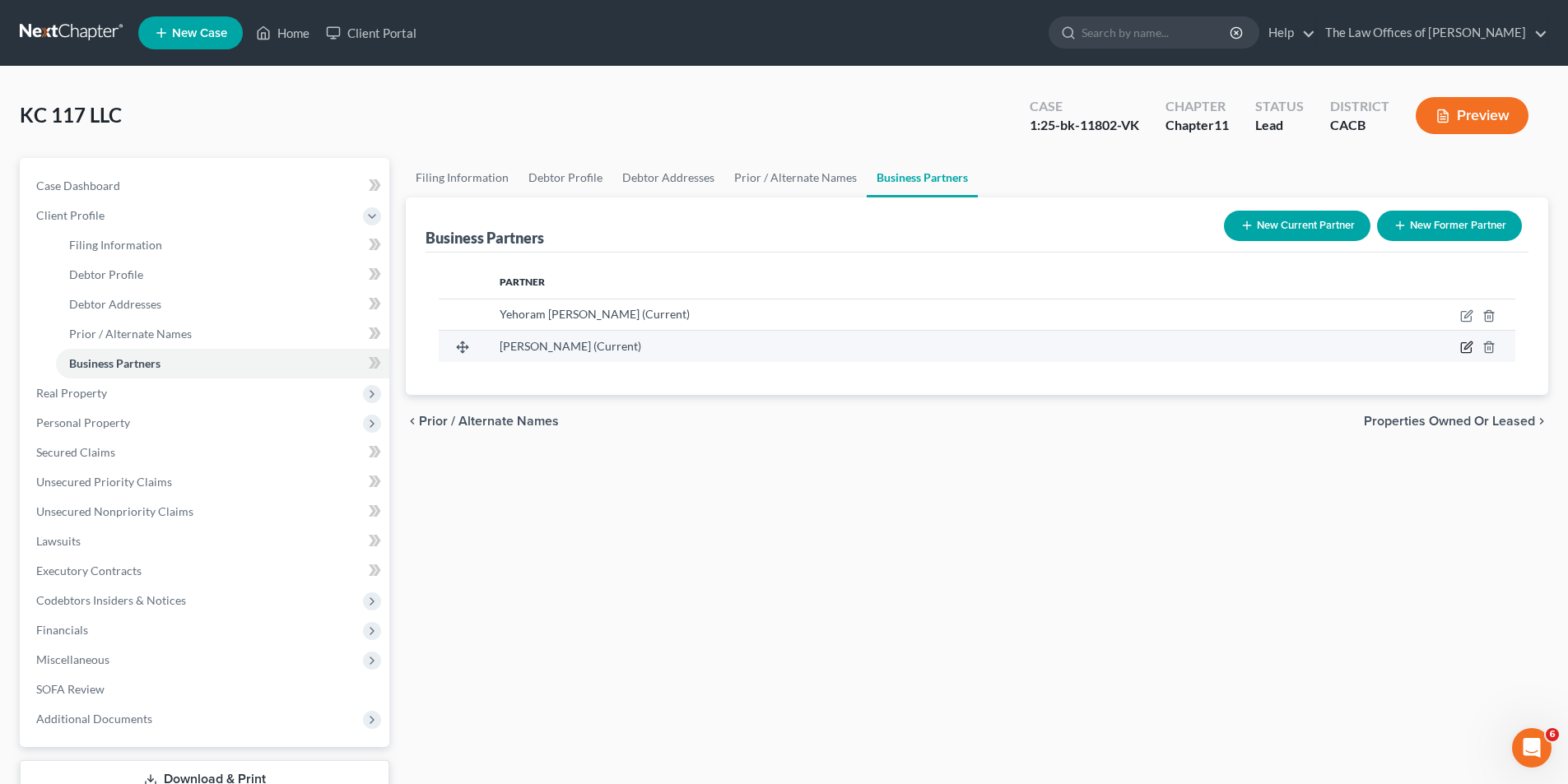
click at [1468, 343] on icon "button" at bounding box center [1467, 347] width 13 height 13
select select "4"
select select "3"
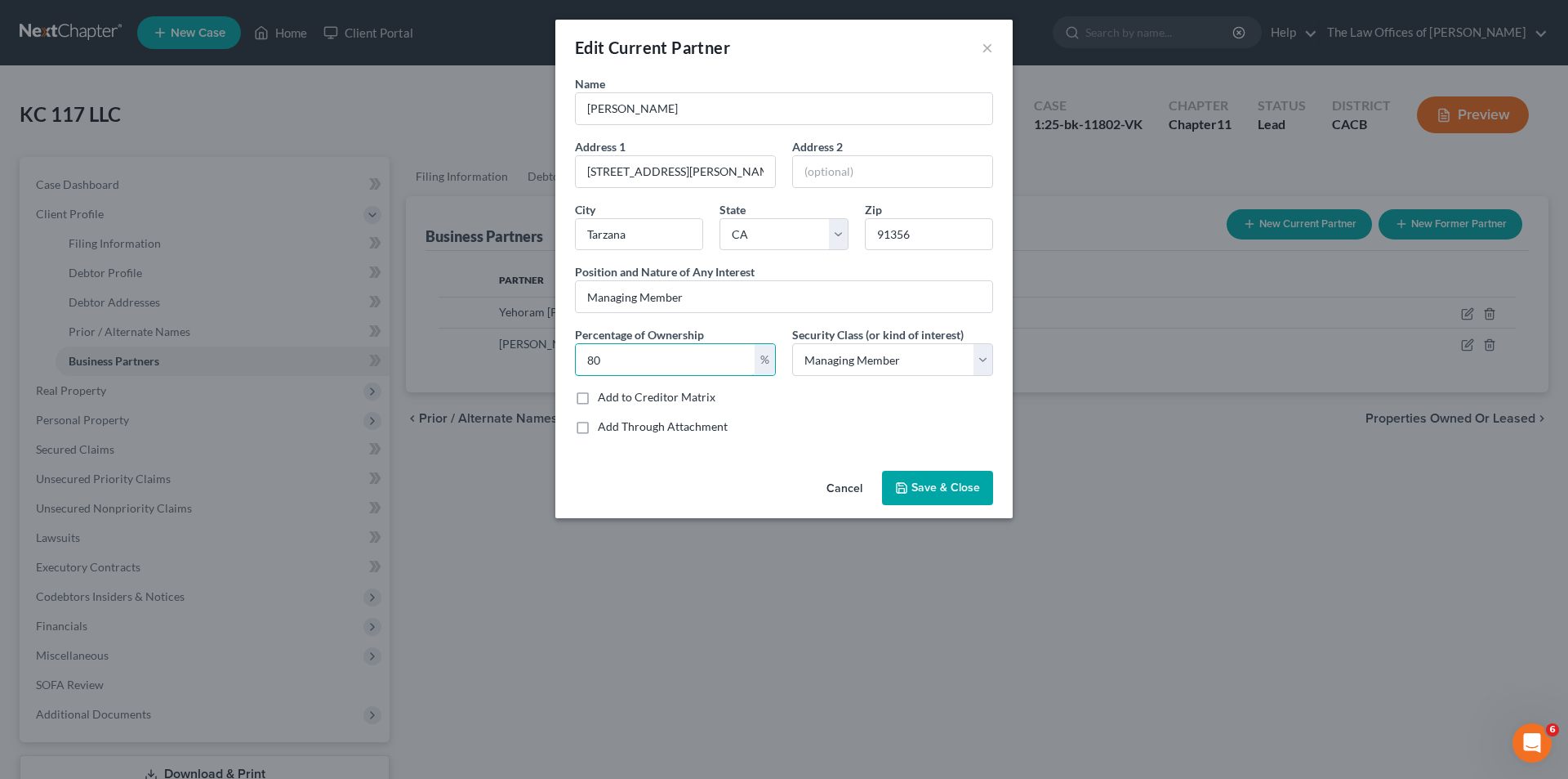
drag, startPoint x: 613, startPoint y: 364, endPoint x: 550, endPoint y: 368, distance: 63.1
click at [568, 362] on div "Percentage of Ownership 80 %" at bounding box center [676, 351] width 217 height 50
type input "20"
click at [916, 487] on span "Save & Close" at bounding box center [945, 487] width 69 height 14
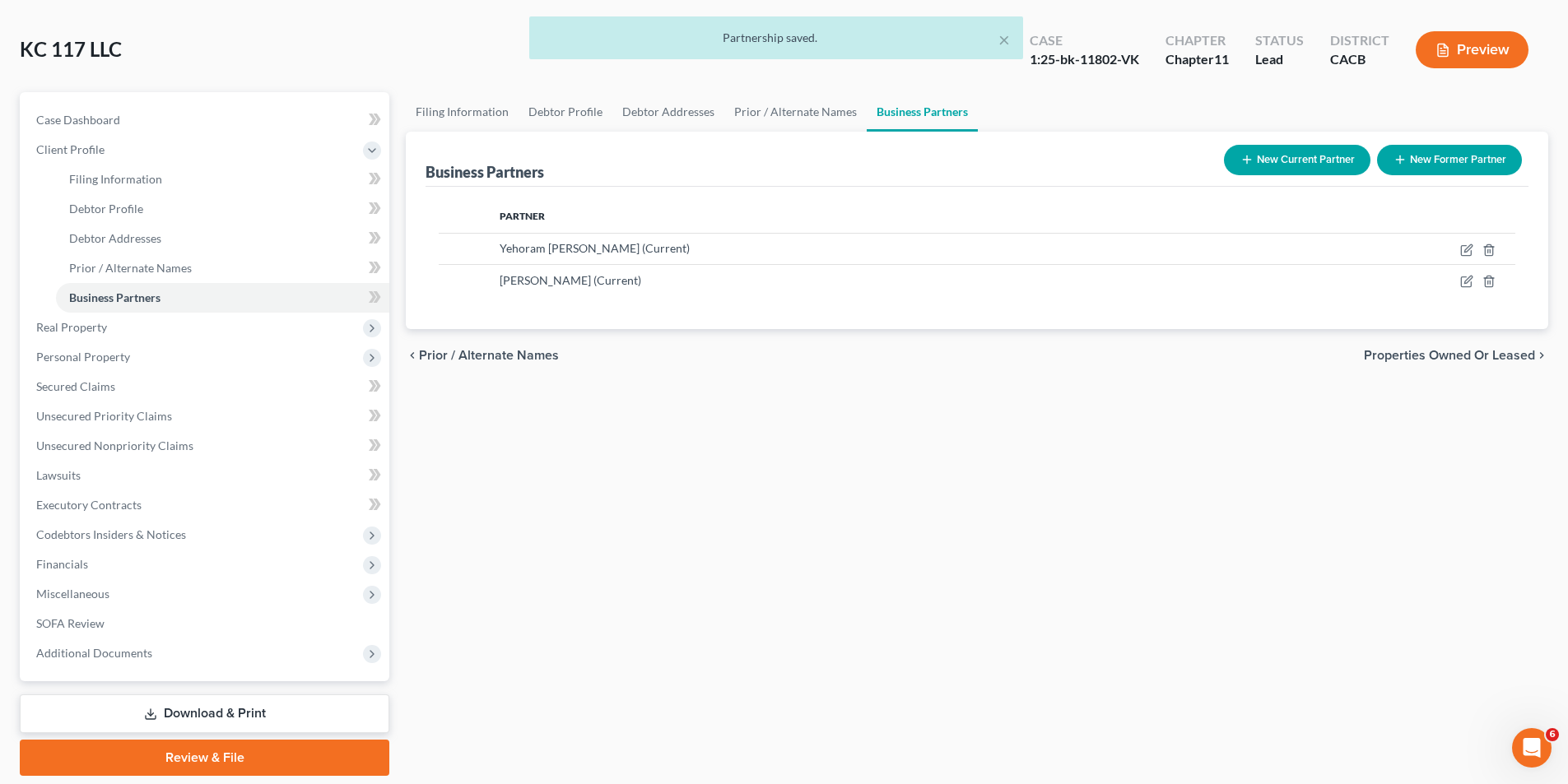
scroll to position [120, 0]
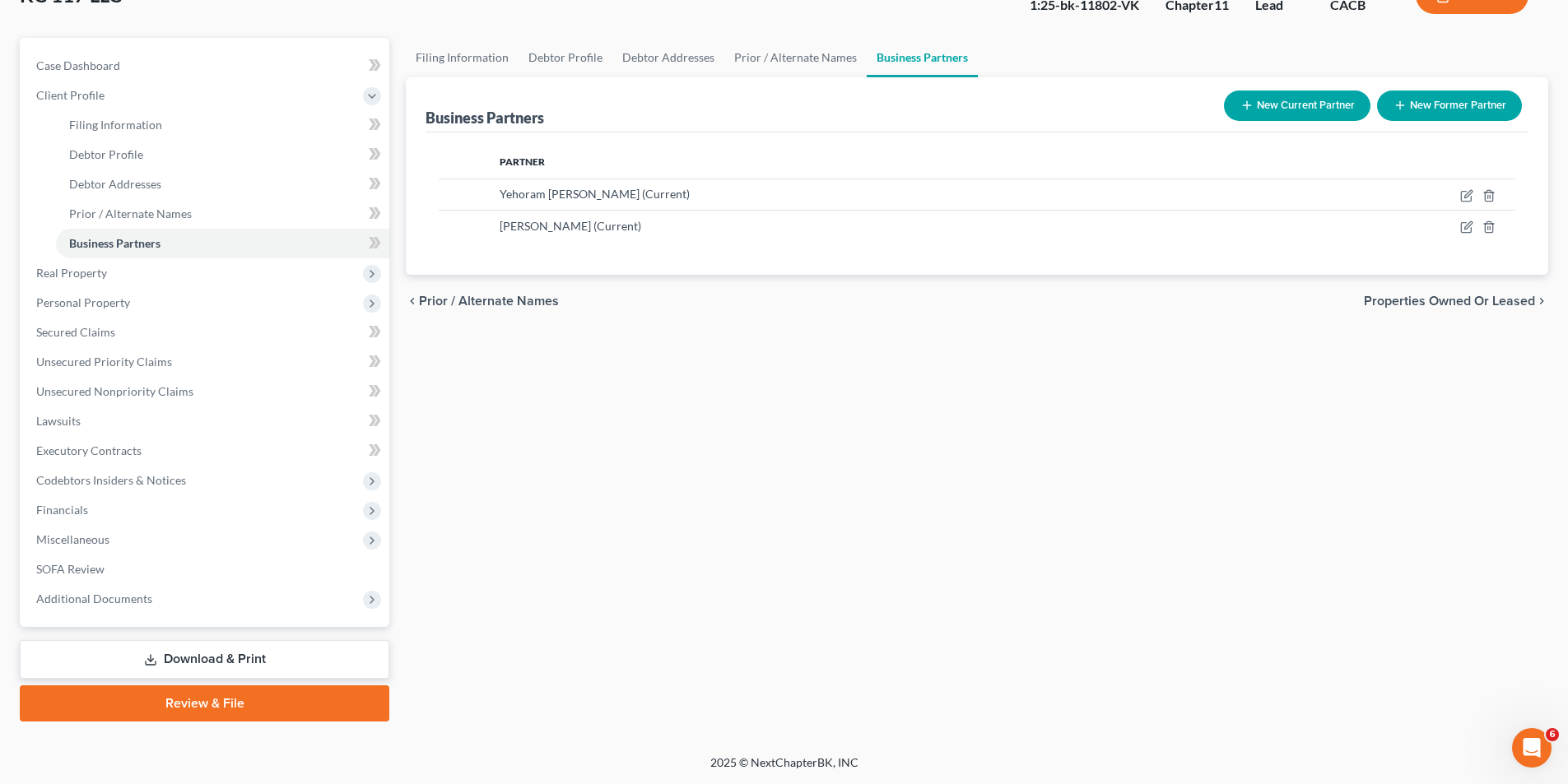
click at [216, 659] on link "Download & Print" at bounding box center [205, 659] width 370 height 38
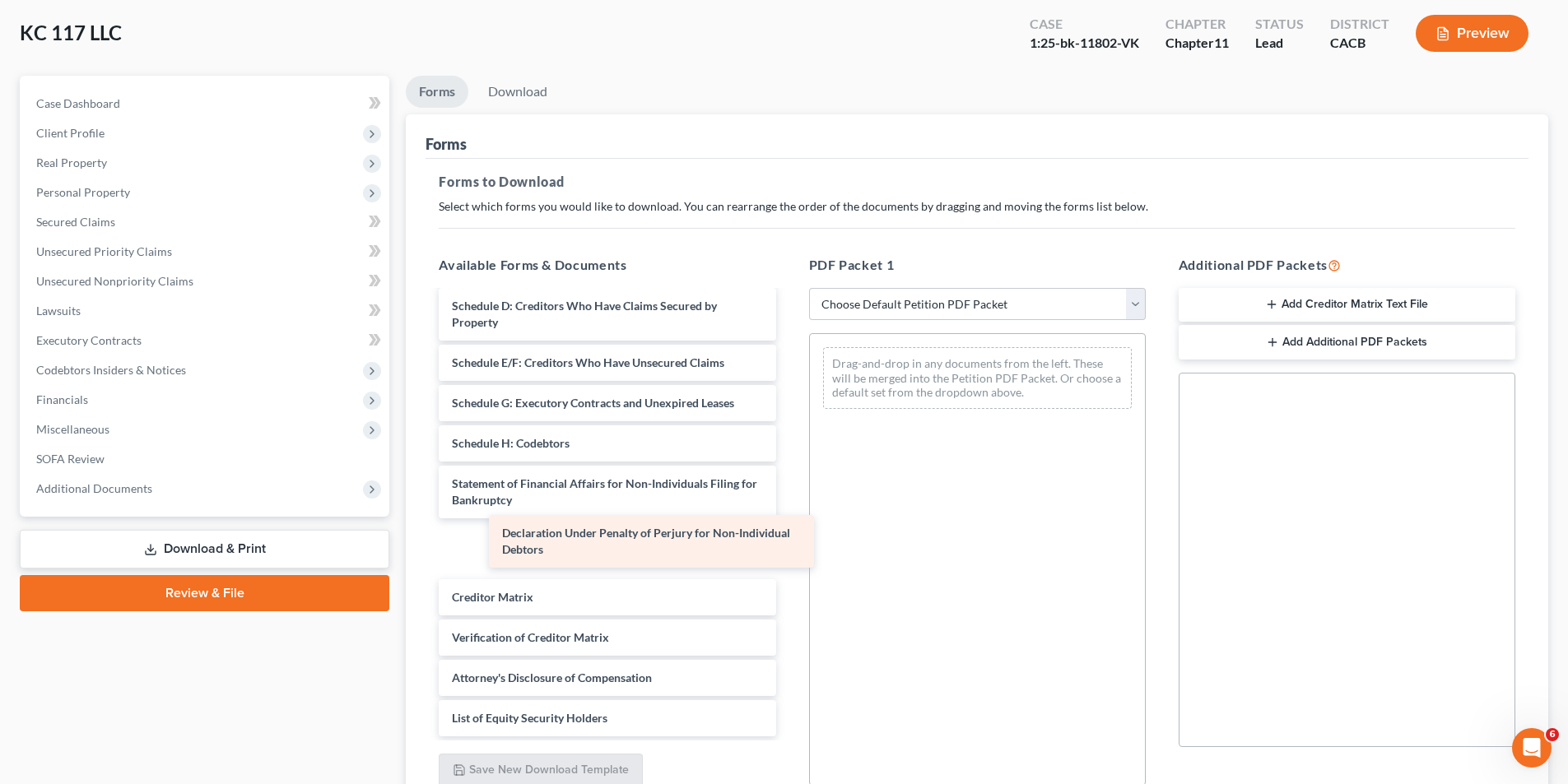
scroll to position [141, 0]
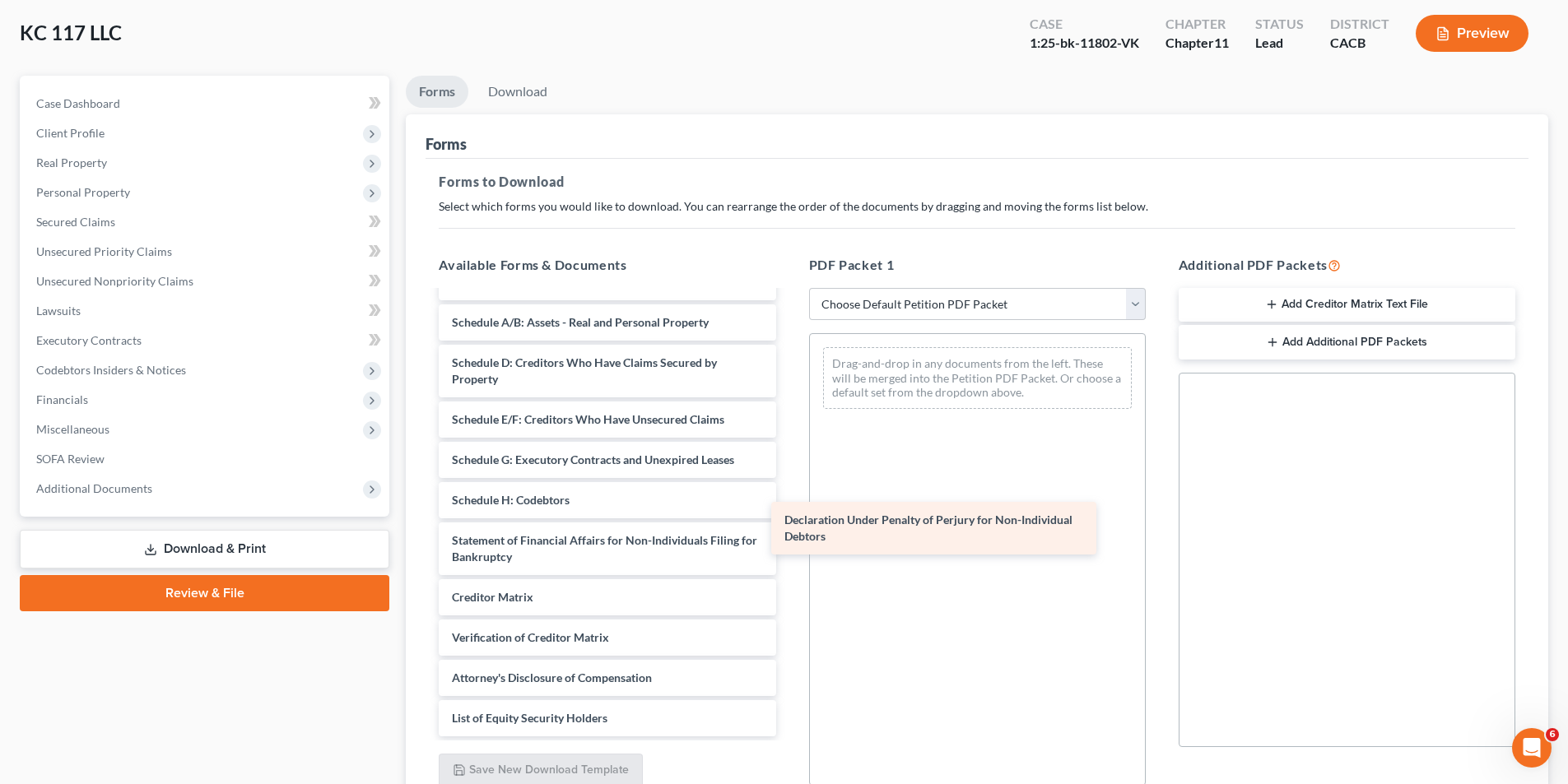
drag, startPoint x: 604, startPoint y: 553, endPoint x: 940, endPoint y: 534, distance: 336.5
click at [789, 534] on div "Declaration Under Penalty of Perjury for Non-Individual Debtors Voluntary Petit…" at bounding box center [607, 451] width 363 height 569
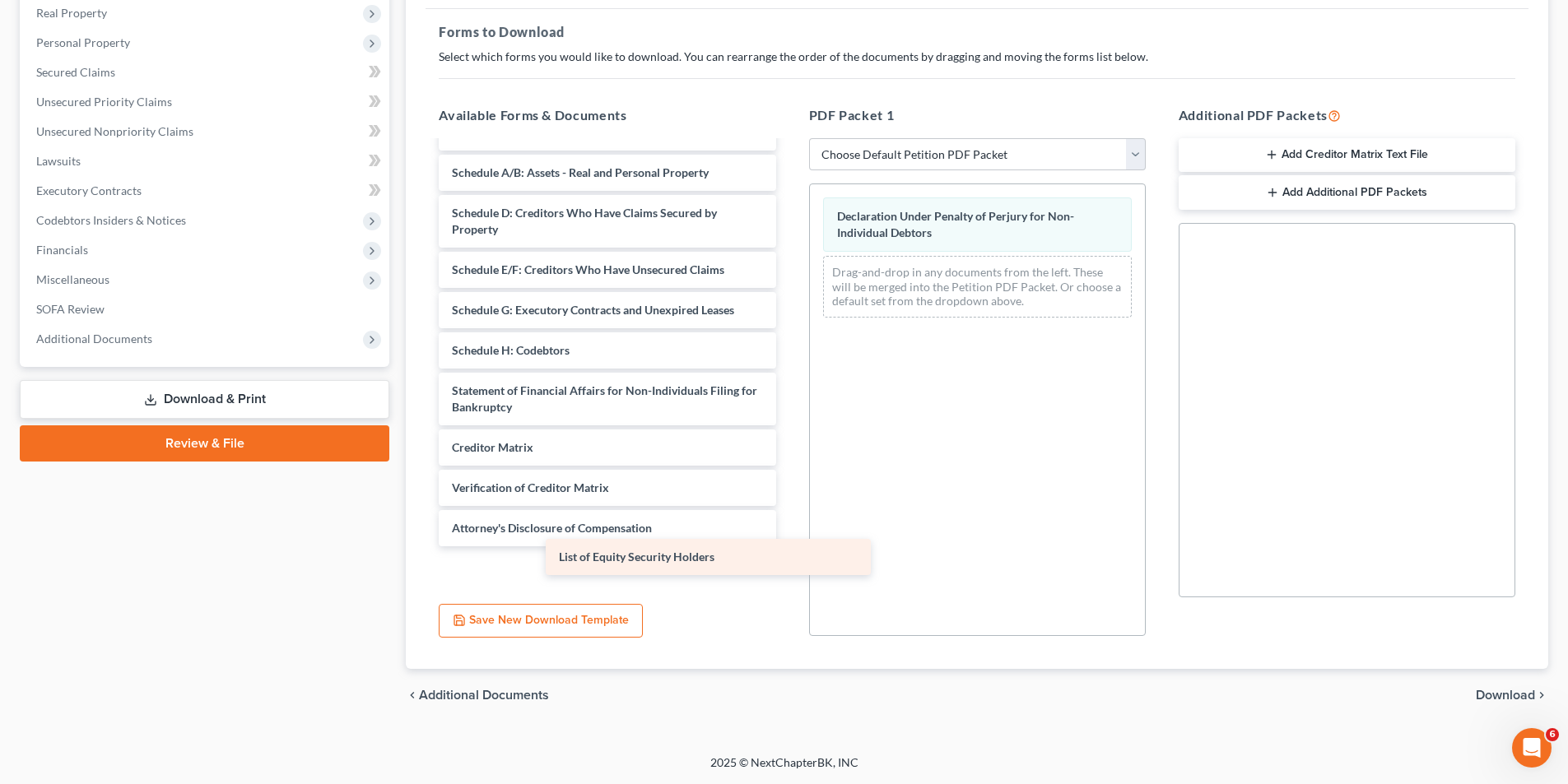
scroll to position [101, 0]
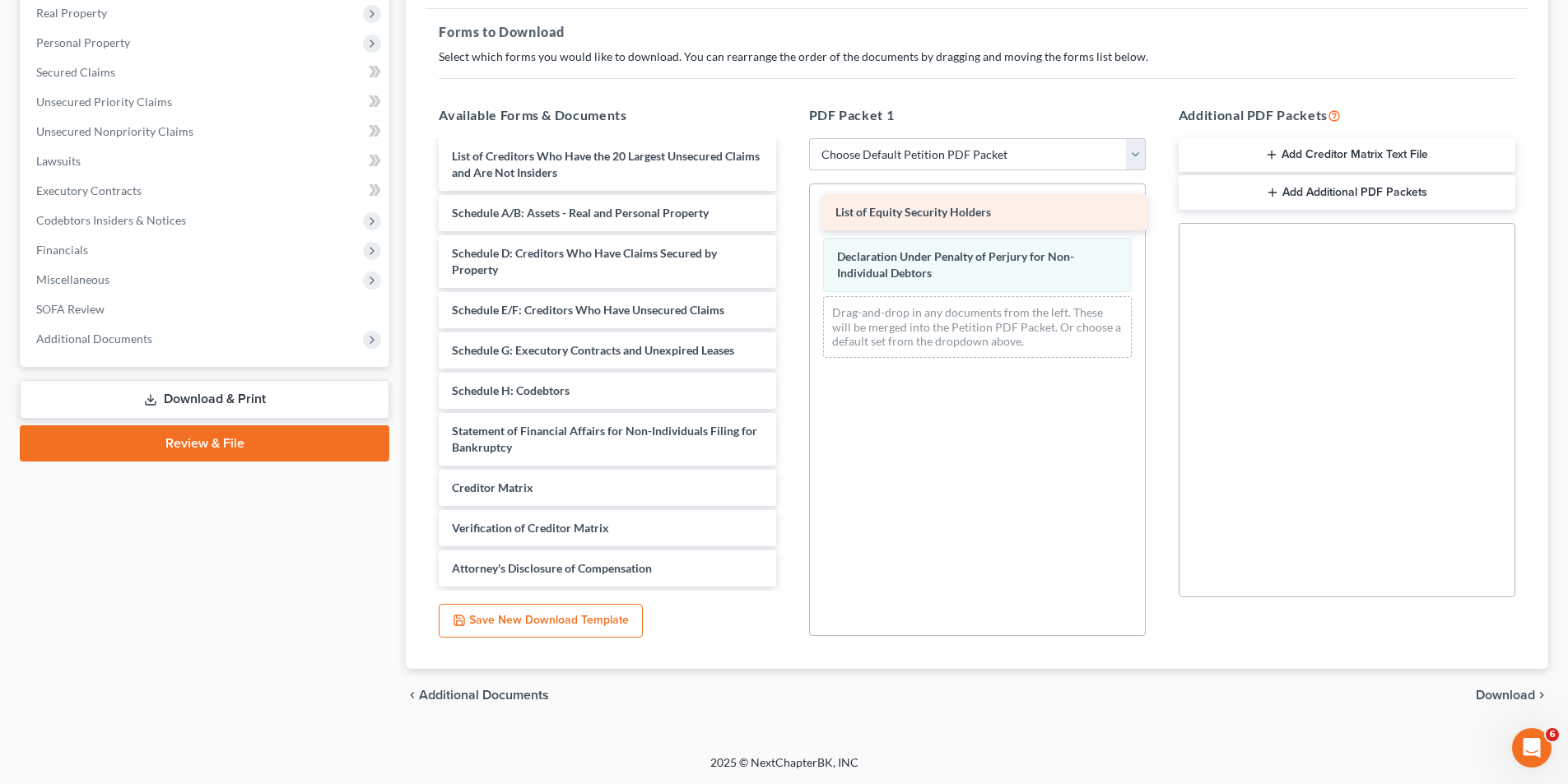
drag, startPoint x: 573, startPoint y: 564, endPoint x: 945, endPoint y: 211, distance: 512.8
click at [789, 211] on div "List of Equity Security Holders Voluntary Petition for Non-Individuals Filing f…" at bounding box center [607, 322] width 363 height 529
click at [1131, 150] on select "Choose Default Petition PDF Packet Complete Bankruptcy Petition (all forms and …" at bounding box center [977, 154] width 336 height 33
select select "2"
click at [809, 138] on select "Choose Default Petition PDF Packet Complete Bankruptcy Petition (all forms and …" at bounding box center [977, 154] width 336 height 33
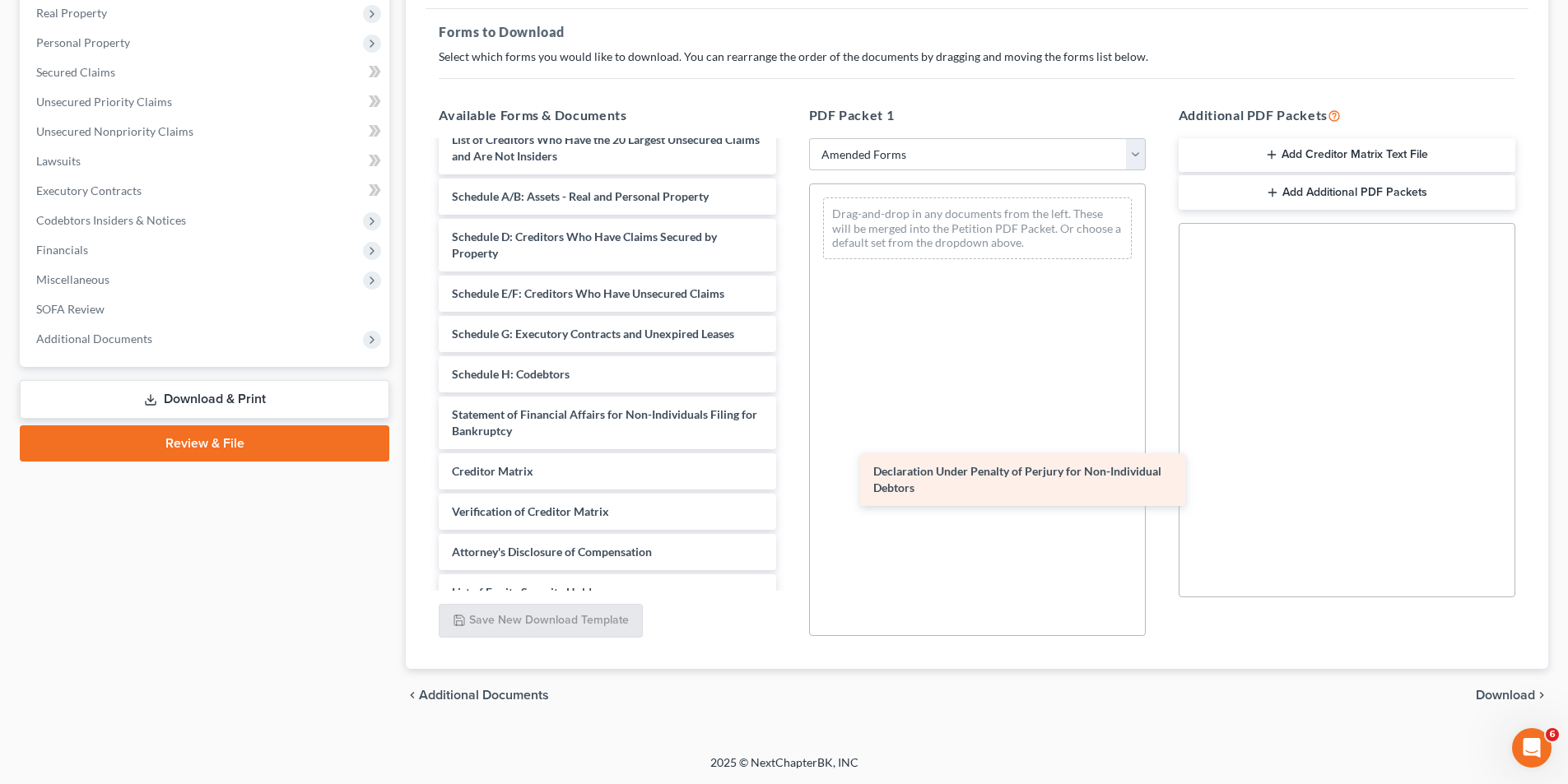
drag, startPoint x: 546, startPoint y: 495, endPoint x: 954, endPoint y: 481, distance: 408.2
click at [789, 481] on div "Declaration Under Penalty of Perjury for Non-Individual Debtors Voluntary Petit…" at bounding box center [607, 325] width 363 height 569
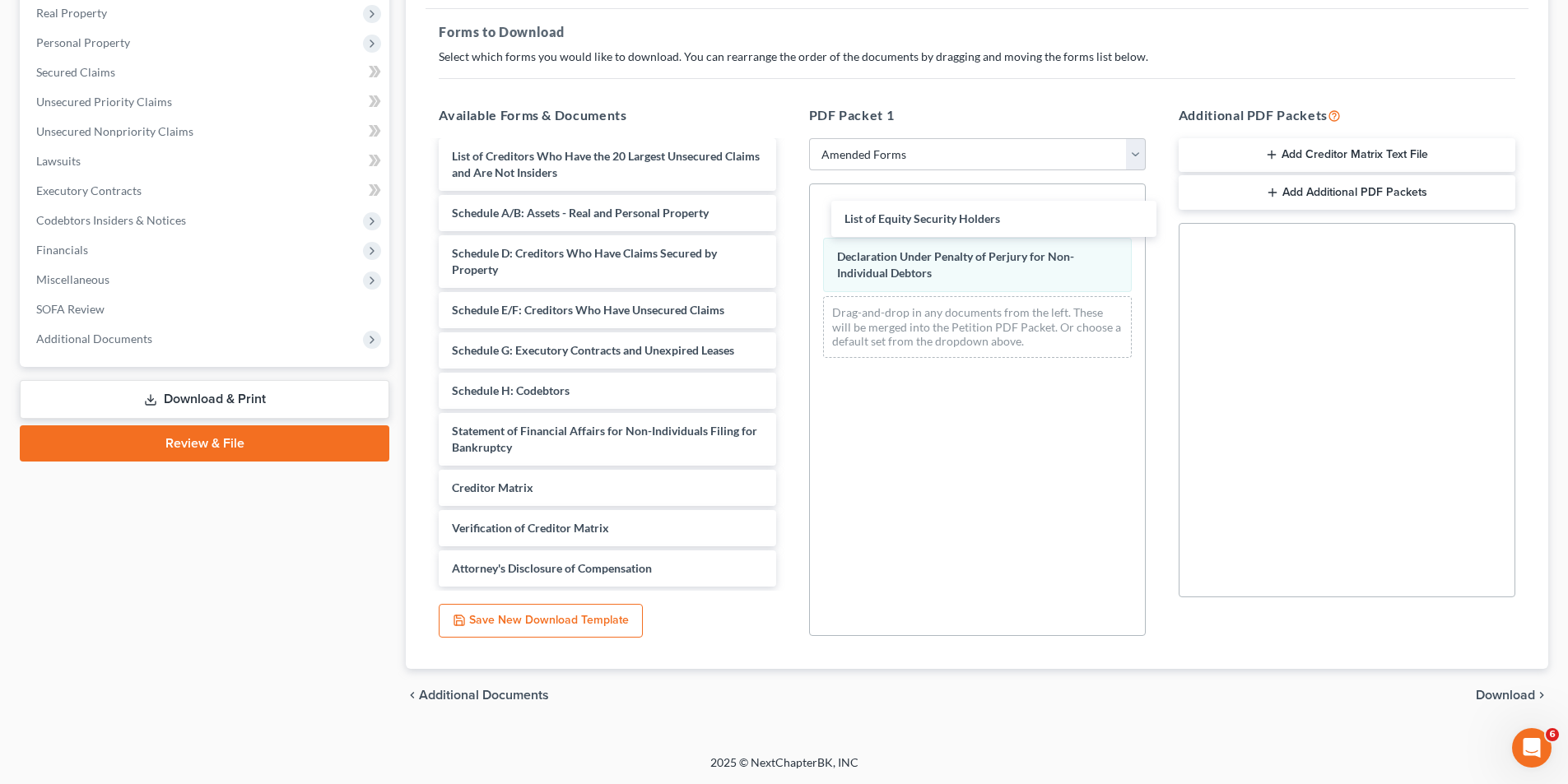
drag, startPoint x: 589, startPoint y: 571, endPoint x: 963, endPoint y: 236, distance: 502.1
click at [789, 223] on div "List of Equity Security Holders Voluntary Petition for Non-Individuals Filing f…" at bounding box center [607, 322] width 363 height 529
click at [1489, 691] on span "Download" at bounding box center [1504, 695] width 59 height 13
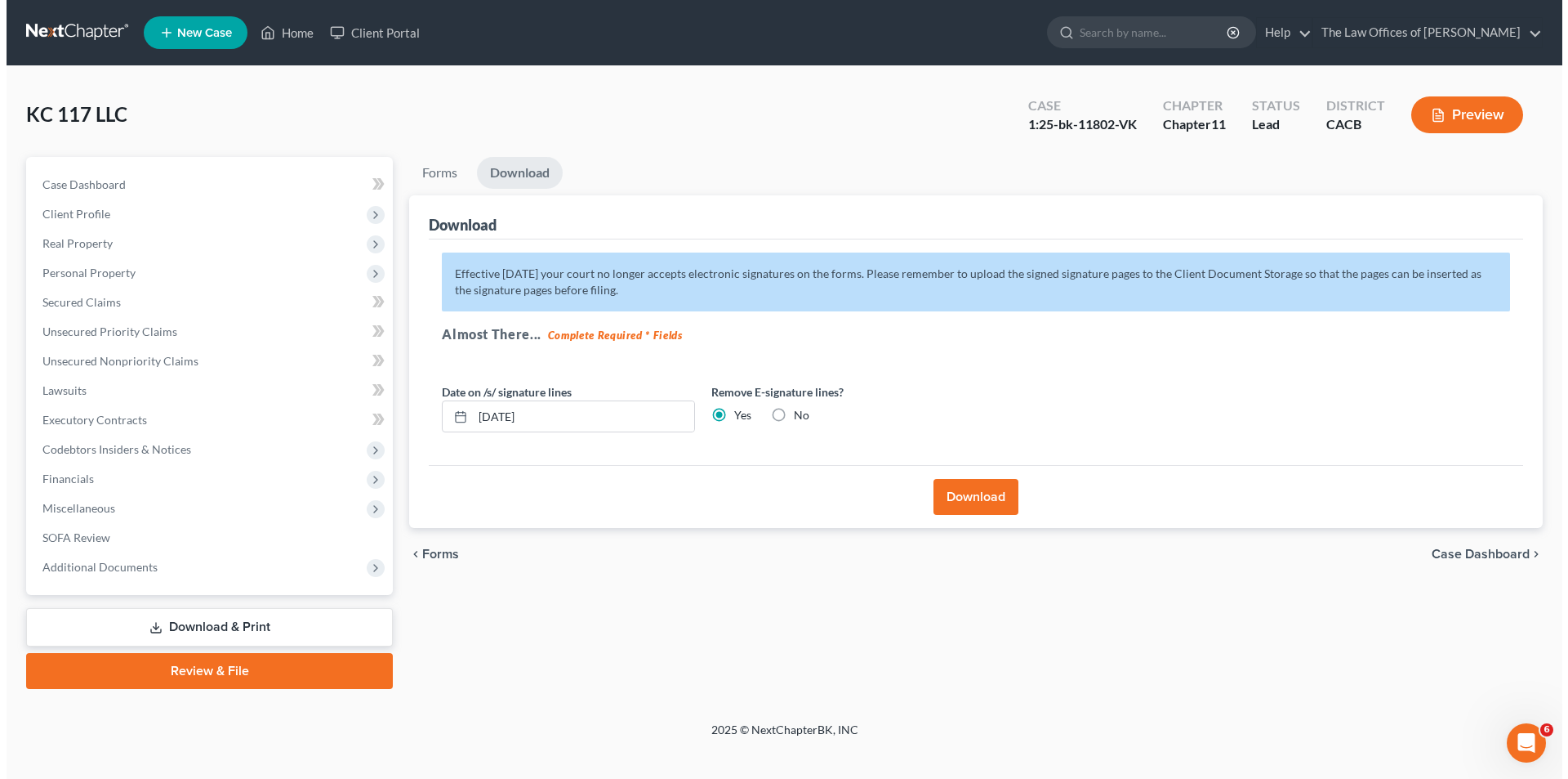
scroll to position [0, 0]
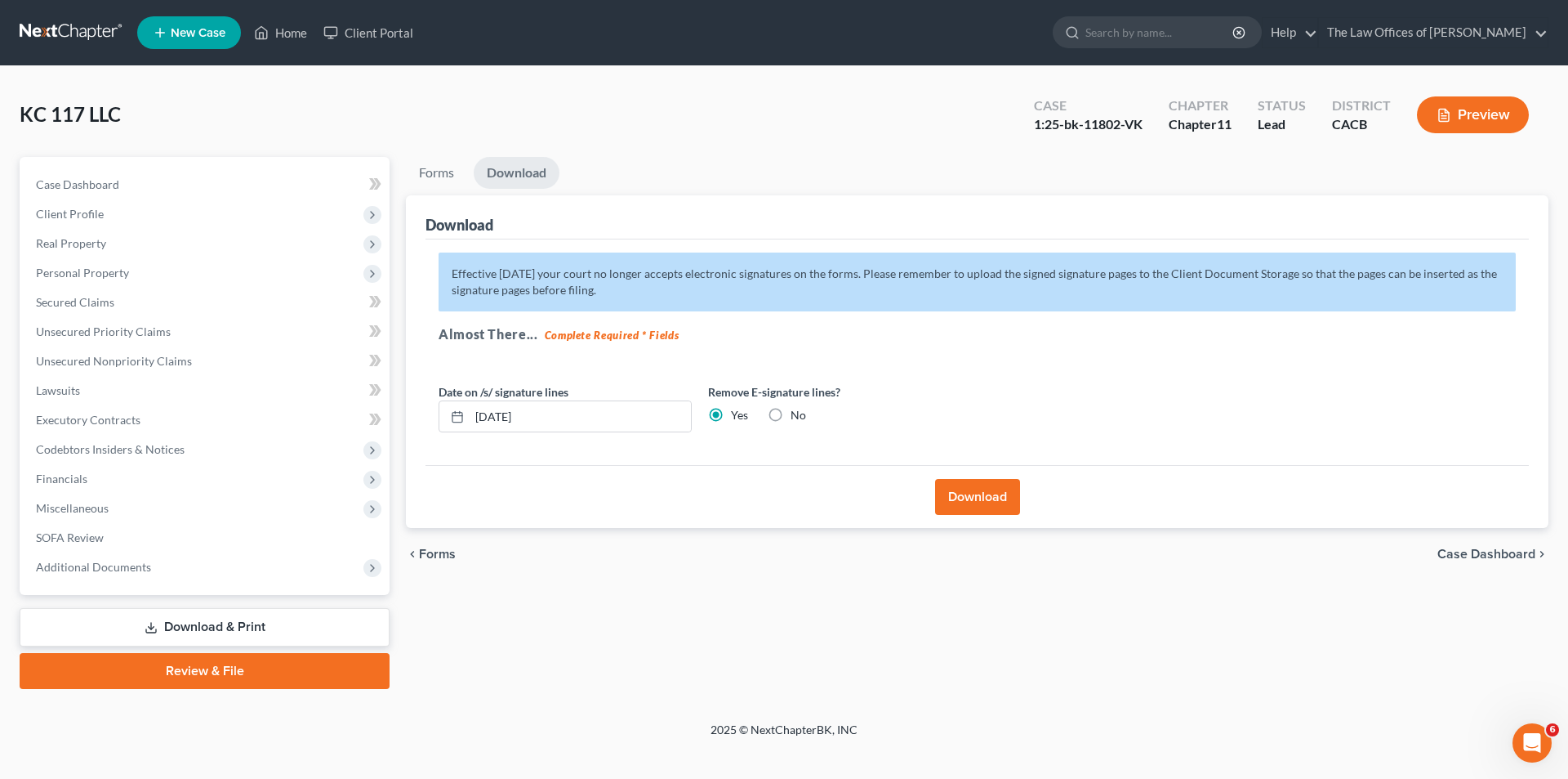
click at [974, 502] on button "Download" at bounding box center [978, 497] width 85 height 36
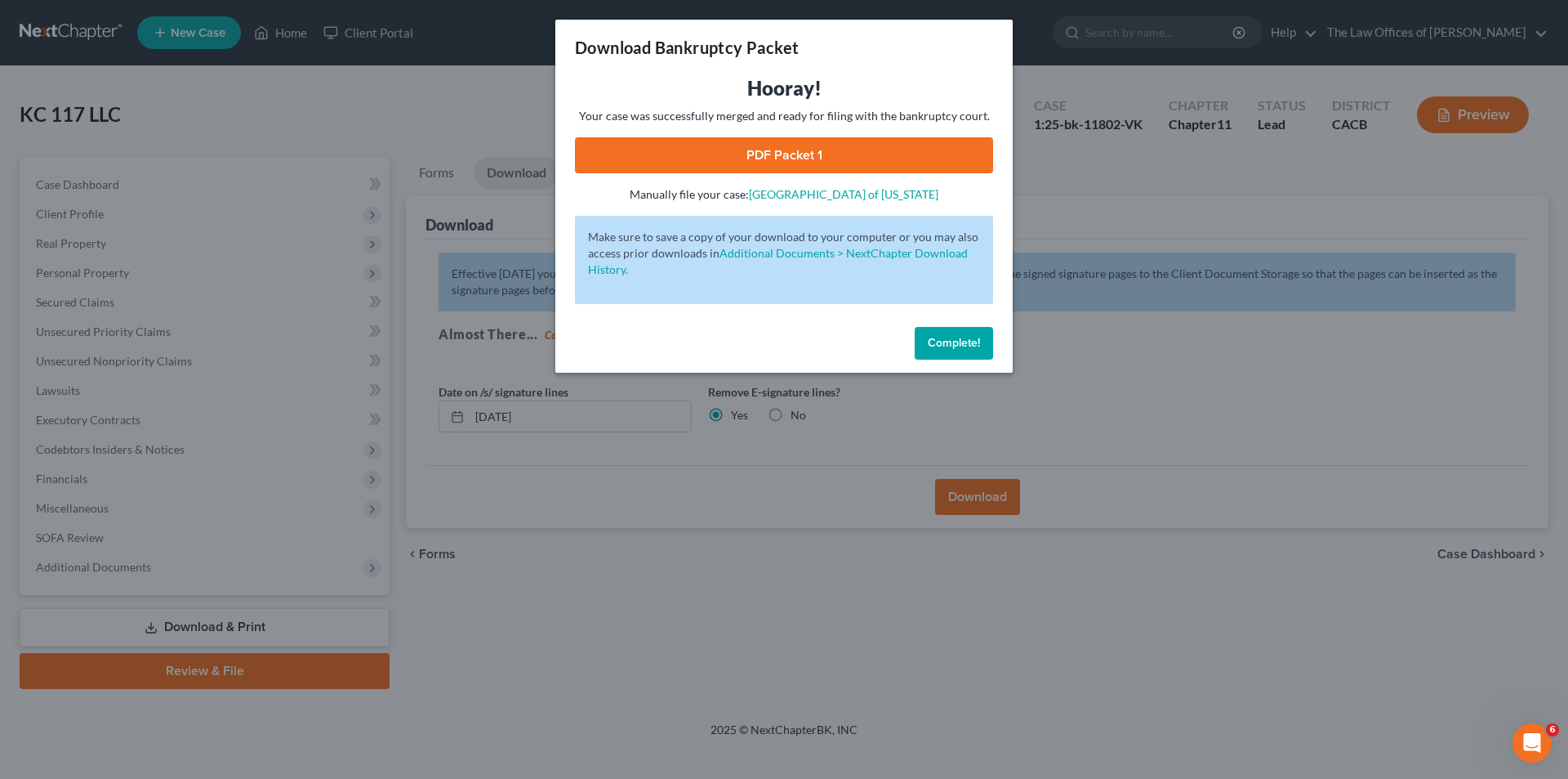
click at [769, 159] on link "PDF Packet 1" at bounding box center [784, 154] width 418 height 36
click at [953, 344] on span "Complete!" at bounding box center [954, 342] width 52 height 14
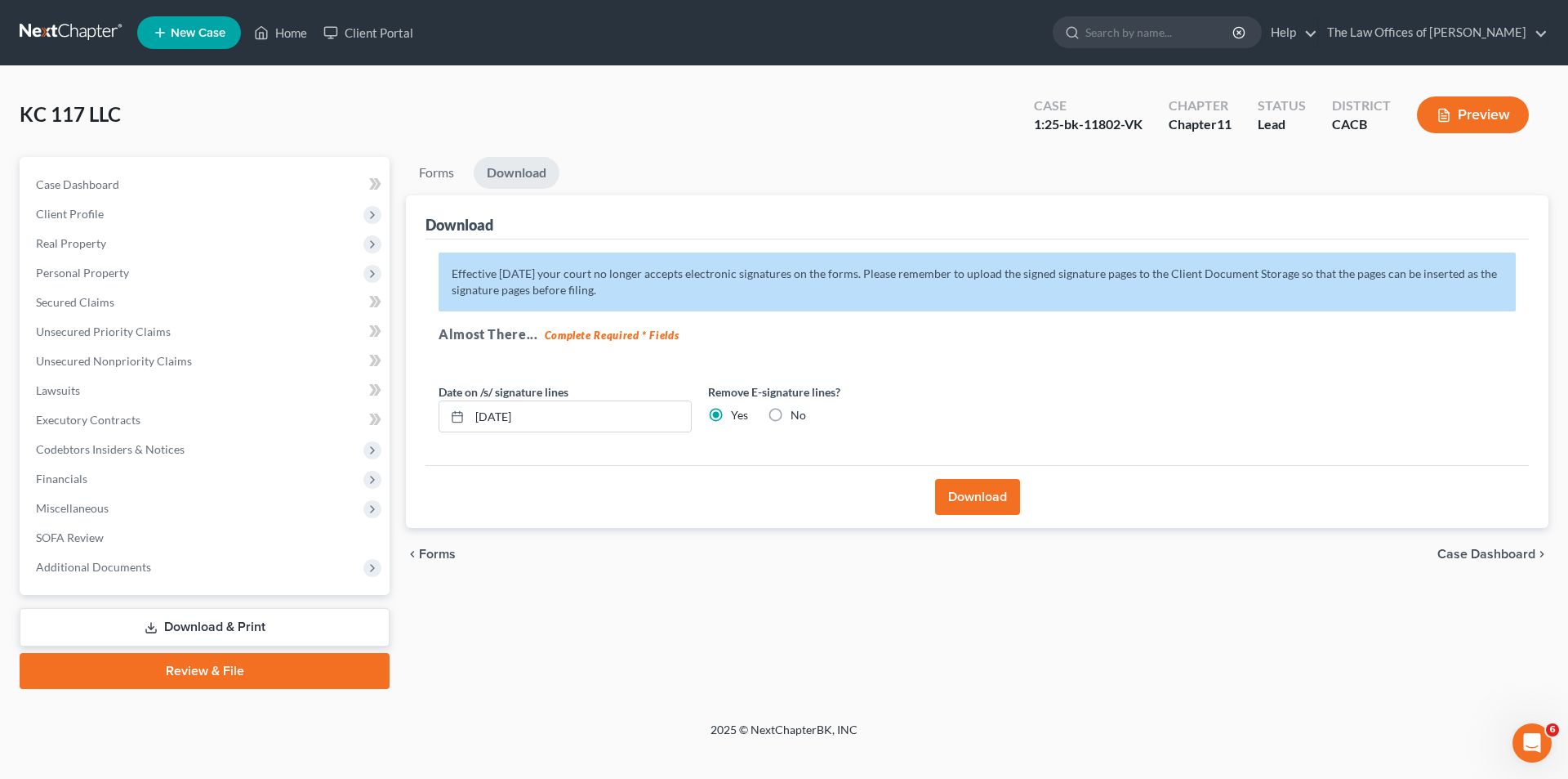
click at [954, 383] on div "Effective 12/1/17 your court no longer accepts electronic signatures on the for…" at bounding box center [977, 352] width 1103 height 227
click at [973, 493] on button "Download" at bounding box center [978, 497] width 85 height 36
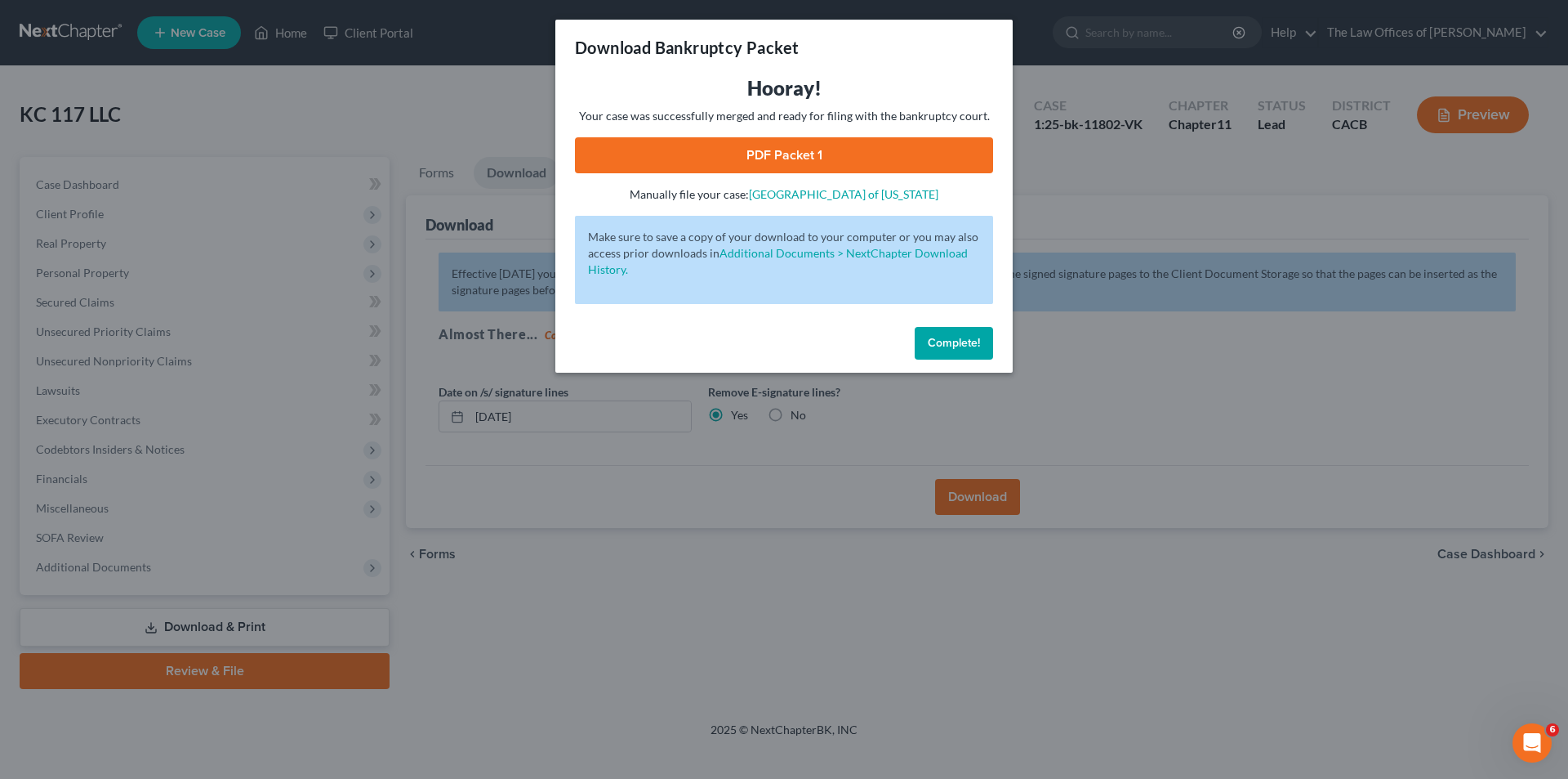
click at [784, 146] on link "PDF Packet 1" at bounding box center [784, 154] width 418 height 36
